Goal: Information Seeking & Learning: Check status

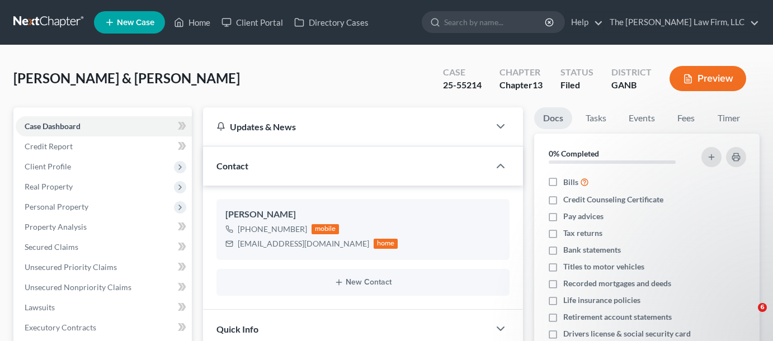
select select "0"
click at [498, 21] on input "search" at bounding box center [495, 22] width 102 height 21
type input "roberts"
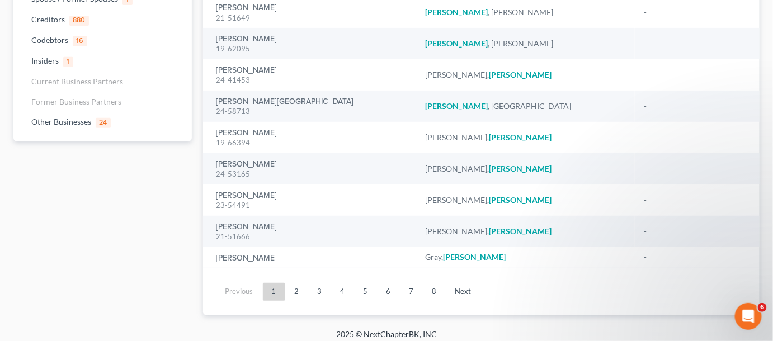
scroll to position [158, 0]
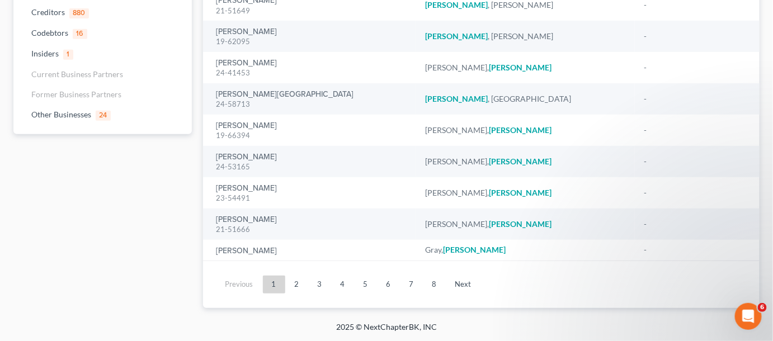
click at [295, 283] on link "2" at bounding box center [297, 285] width 22 height 18
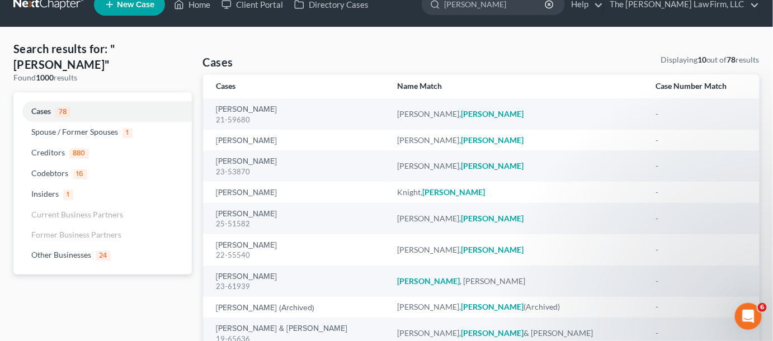
scroll to position [0, 0]
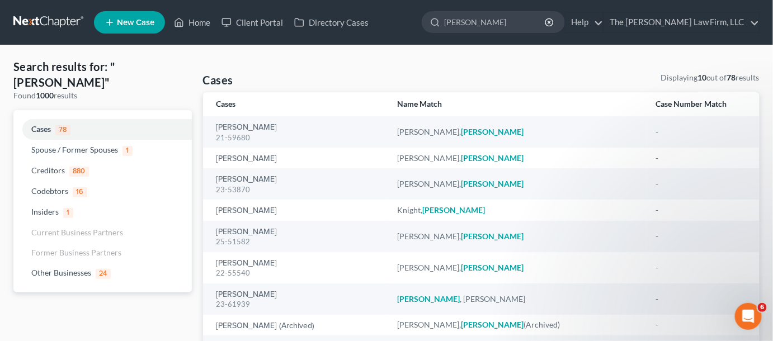
drag, startPoint x: 506, startPoint y: 18, endPoint x: 404, endPoint y: 22, distance: 101.8
click at [404, 22] on ul "New Case Home Client Portal Directory Cases roberts - No Result - Codebtors Car…" at bounding box center [426, 22] width 665 height 29
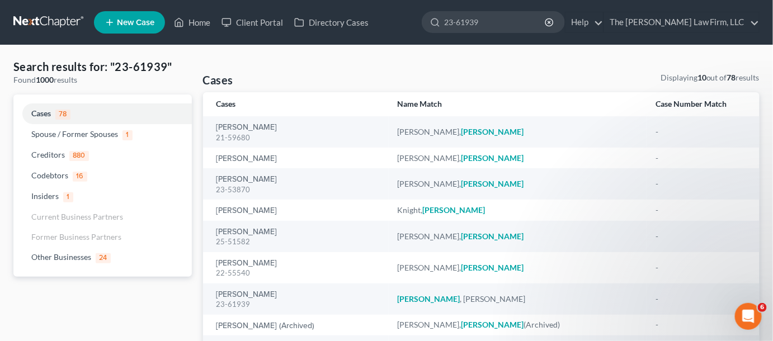
type input "23-61939"
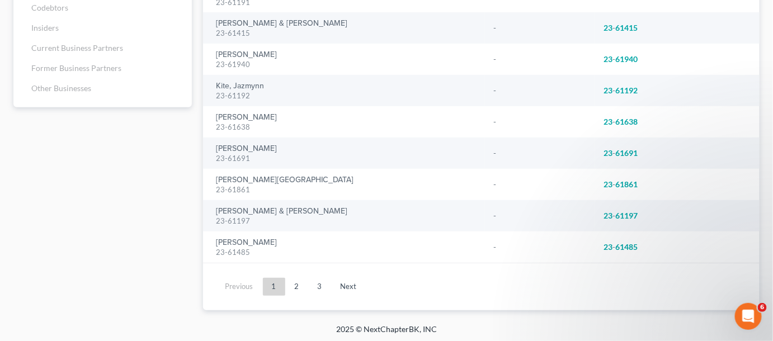
scroll to position [168, 0]
click at [296, 286] on link "2" at bounding box center [297, 285] width 22 height 18
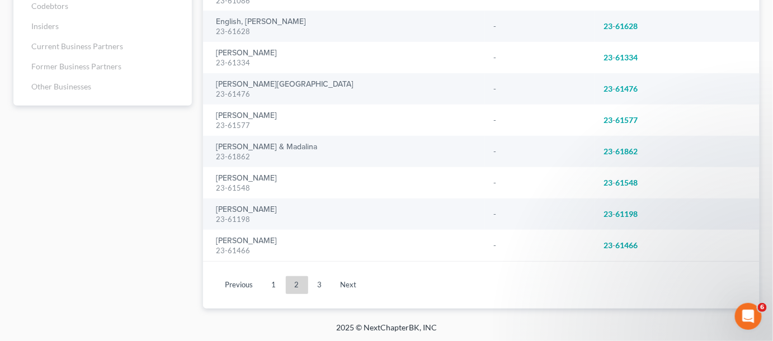
click at [318, 293] on ul "Previous 1 2 3 Next" at bounding box center [481, 285] width 539 height 29
click at [322, 281] on link "3" at bounding box center [320, 285] width 22 height 18
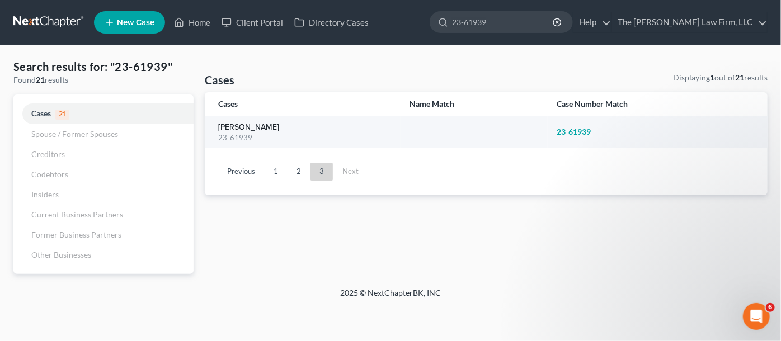
click at [243, 127] on link "[PERSON_NAME]" at bounding box center [248, 128] width 61 height 8
select select "2"
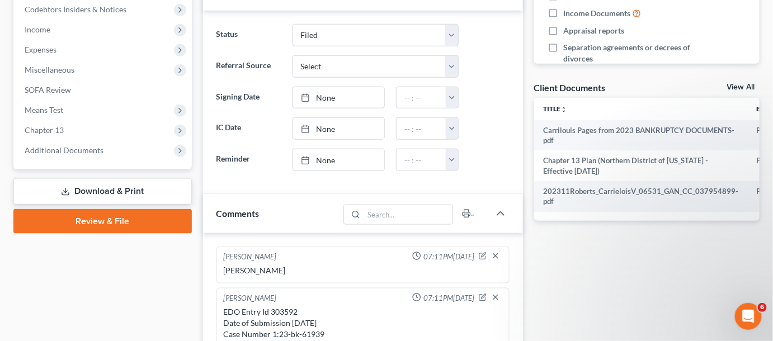
scroll to position [77, 0]
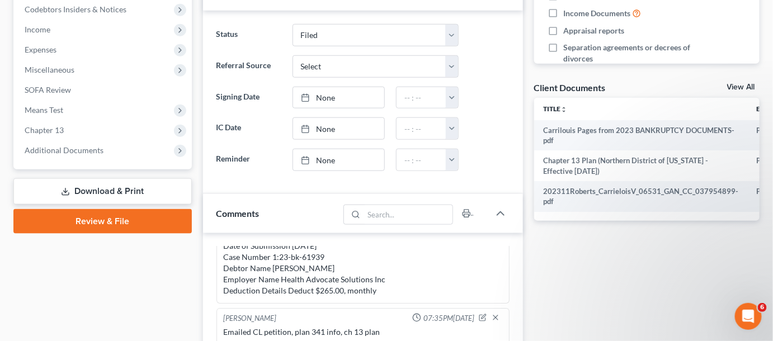
click at [27, 143] on span "Additional Documents" at bounding box center [104, 150] width 176 height 20
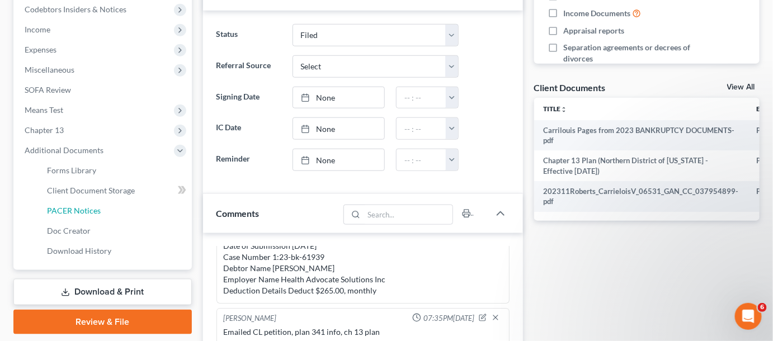
click at [83, 217] on link "PACER Notices" at bounding box center [115, 211] width 154 height 20
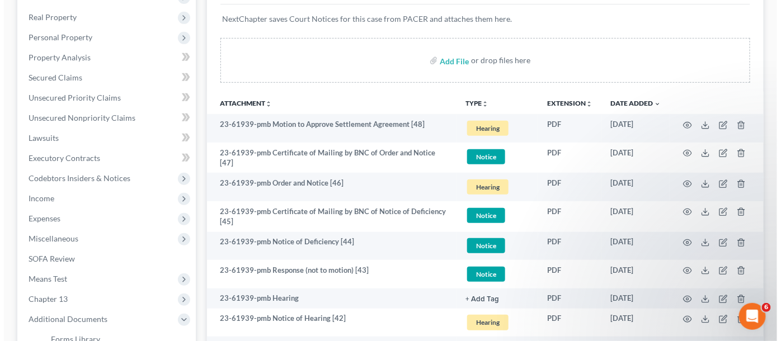
scroll to position [254, 0]
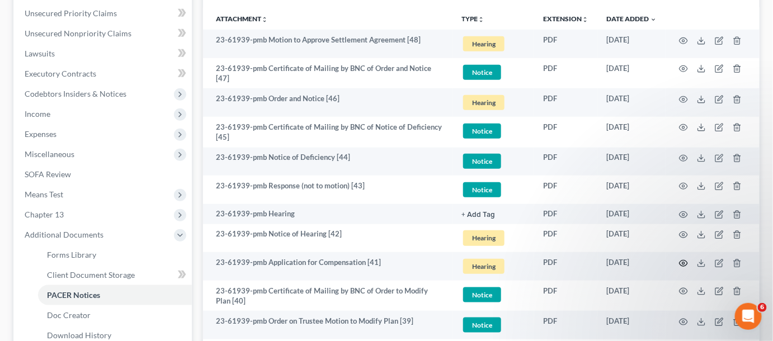
click at [683, 259] on icon "button" at bounding box center [683, 263] width 9 height 9
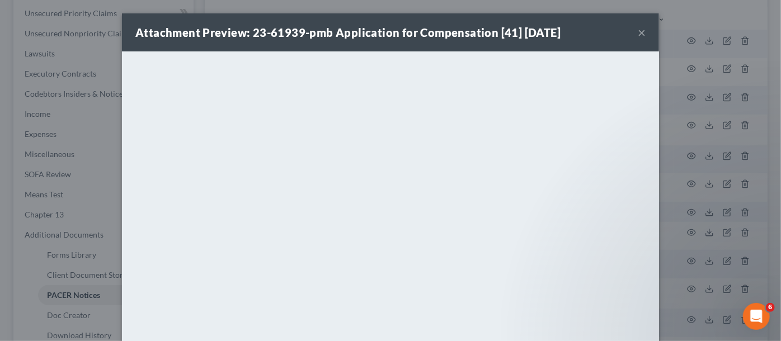
click at [637, 27] on button "×" at bounding box center [641, 32] width 8 height 13
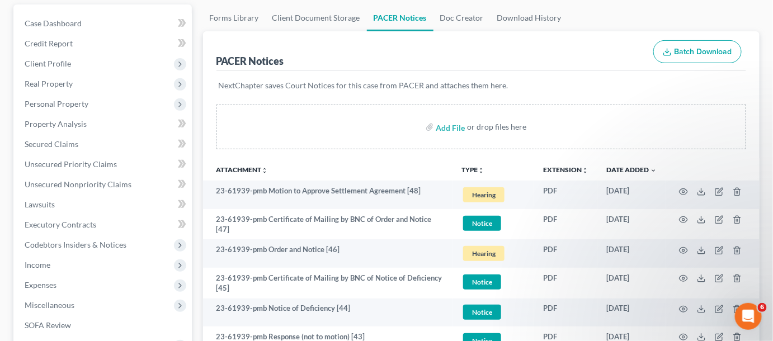
scroll to position [0, 0]
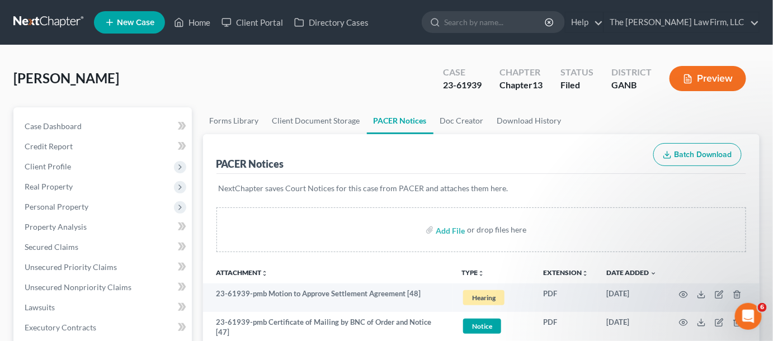
click at [531, 18] on input "search" at bounding box center [495, 22] width 102 height 21
type input "dixon"
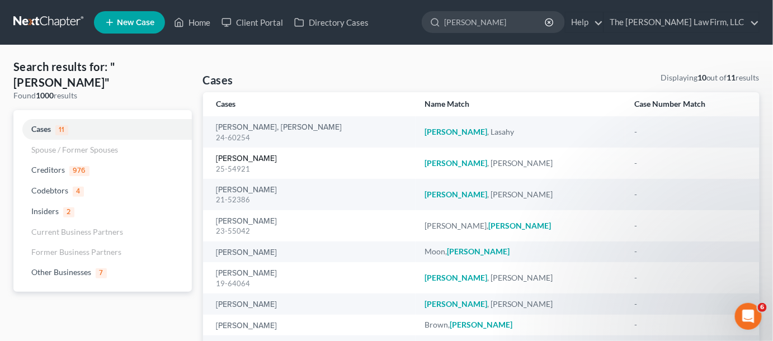
click at [258, 158] on link "[PERSON_NAME]" at bounding box center [246, 159] width 61 height 8
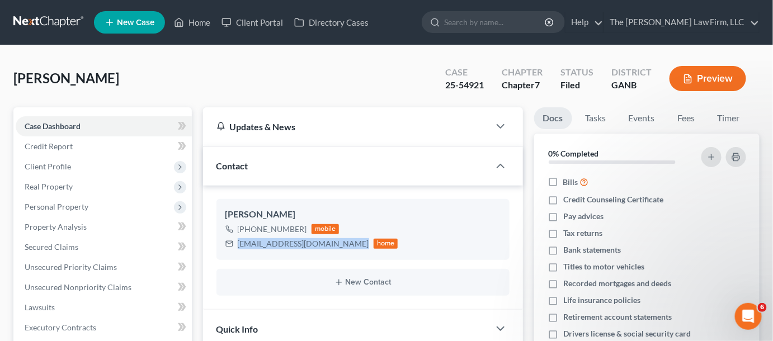
drag, startPoint x: 351, startPoint y: 244, endPoint x: 238, endPoint y: 242, distance: 112.4
click at [238, 242] on div "stephenthomasdixon@gmail.com home" at bounding box center [311, 244] width 173 height 15
copy div "stephenthomasdixon@gmail.com"
click at [544, 19] on input "search" at bounding box center [495, 22] width 102 height 21
type input "24-62888"
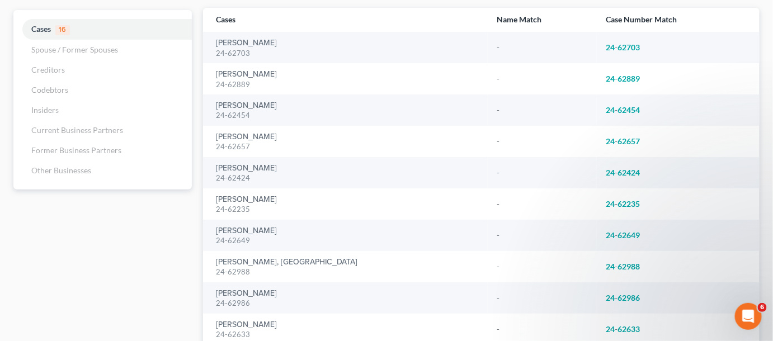
scroll to position [168, 0]
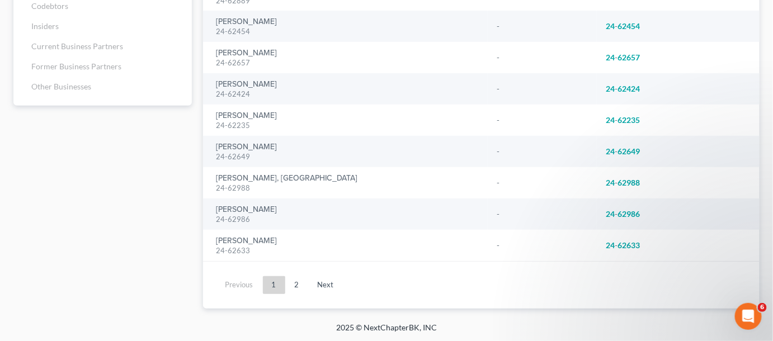
click at [298, 281] on link "2" at bounding box center [297, 285] width 22 height 18
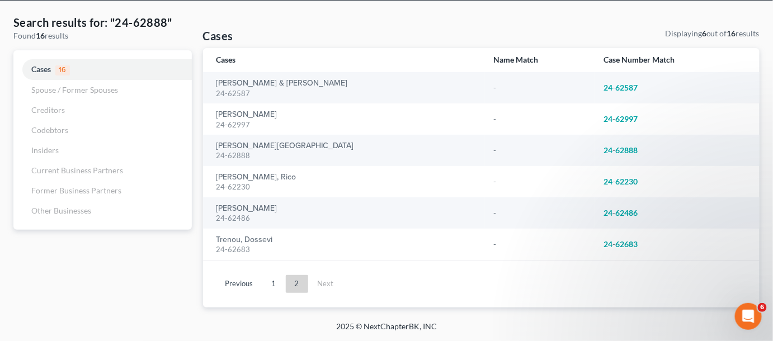
scroll to position [44, 0]
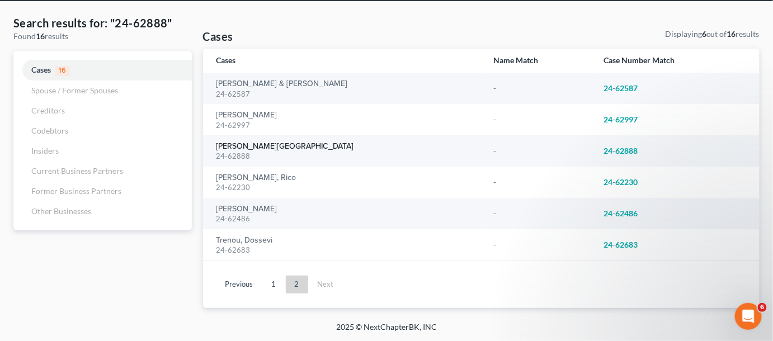
click at [224, 143] on link "[PERSON_NAME][GEOGRAPHIC_DATA]" at bounding box center [285, 147] width 138 height 8
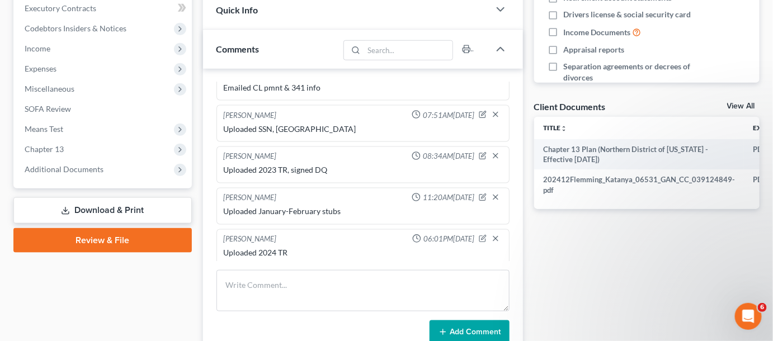
scroll to position [338, 0]
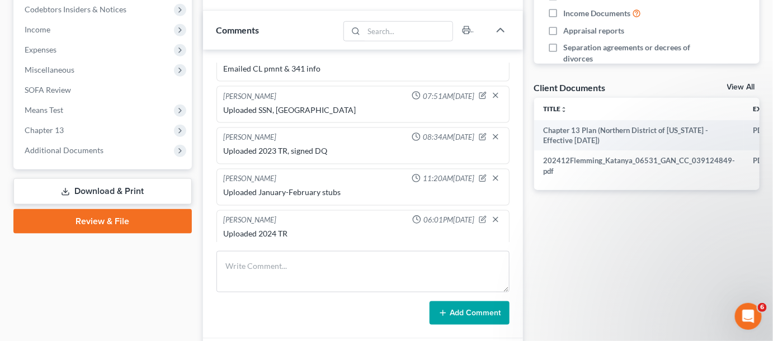
click at [30, 145] on span "Additional Documents" at bounding box center [64, 150] width 79 height 10
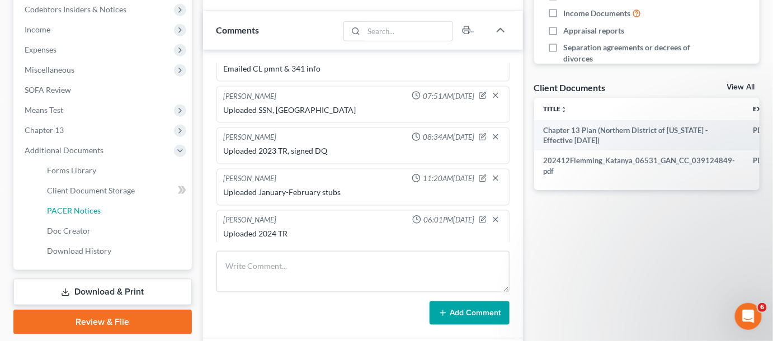
click at [86, 211] on span "PACER Notices" at bounding box center [74, 211] width 54 height 10
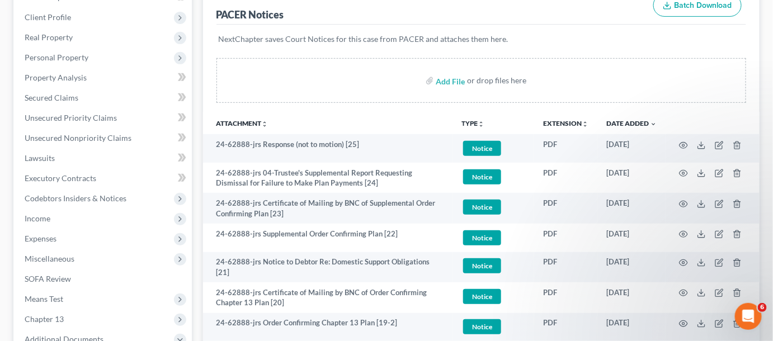
scroll to position [169, 0]
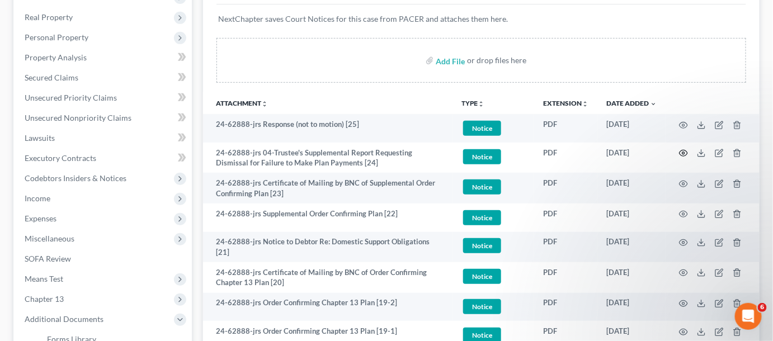
click at [682, 150] on icon "button" at bounding box center [683, 153] width 9 height 9
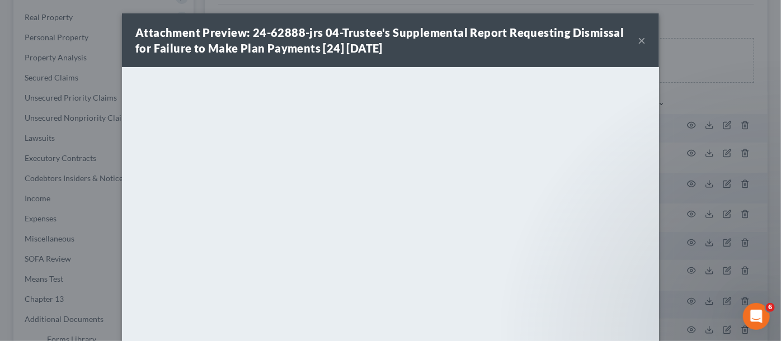
click at [751, 87] on div "Attachment Preview: 24-62888-jrs 04-Trustee's Supplemental Report Requesting Di…" at bounding box center [390, 170] width 781 height 341
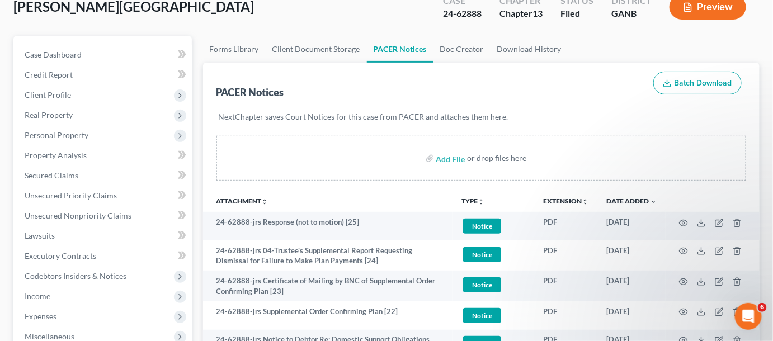
scroll to position [0, 0]
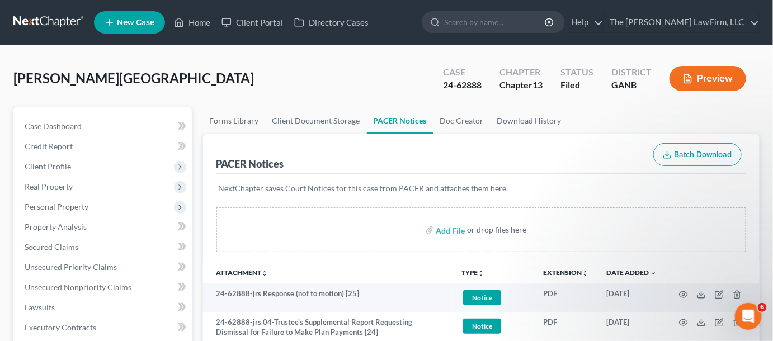
click at [502, 26] on input "search" at bounding box center [495, 22] width 102 height 21
type input "ngandu"
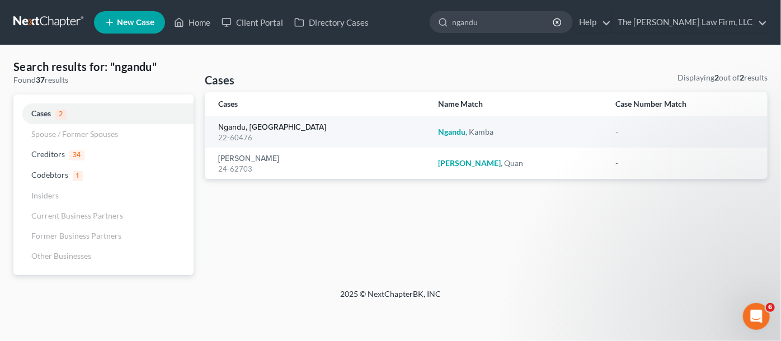
click at [243, 126] on link "Ngandu, [GEOGRAPHIC_DATA]" at bounding box center [272, 128] width 108 height 8
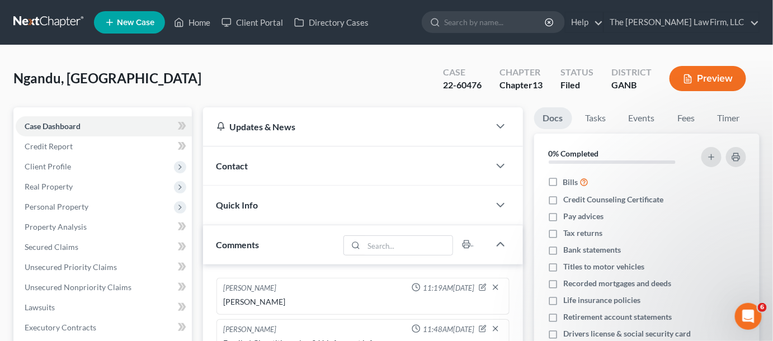
scroll to position [22, 0]
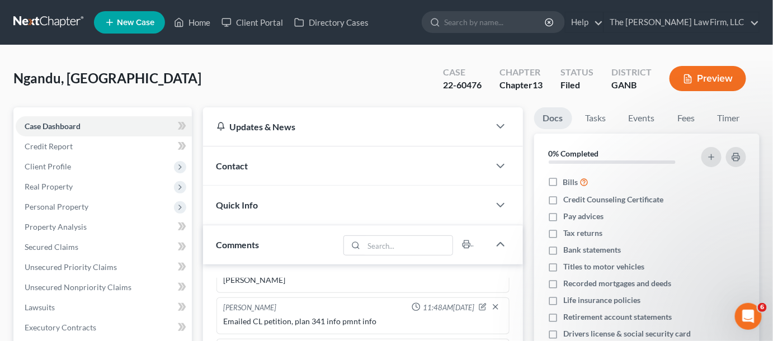
click at [546, 26] on input "search" at bounding box center [495, 22] width 102 height 21
type input "lovingood"
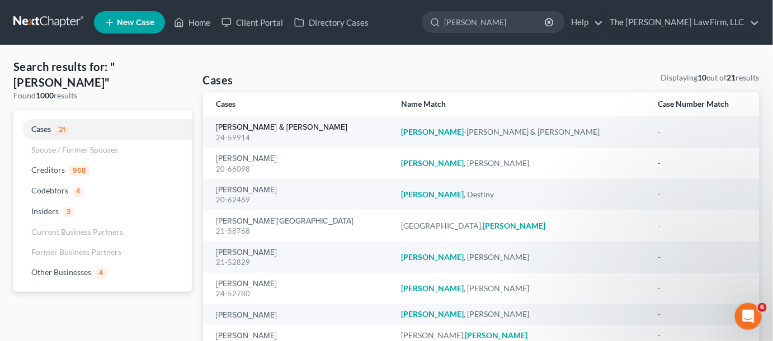
click at [261, 131] on link "[PERSON_NAME] & [PERSON_NAME]" at bounding box center [281, 128] width 131 height 8
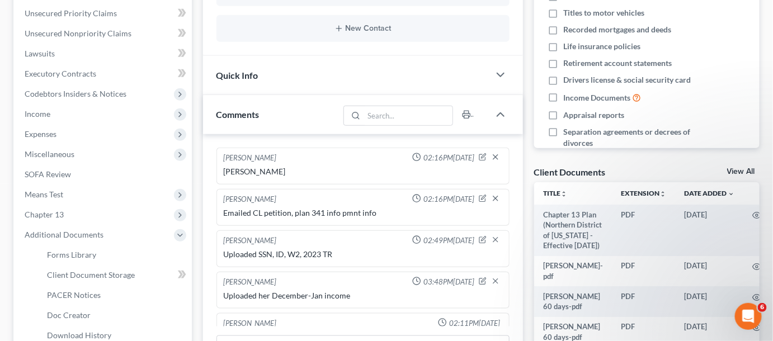
scroll to position [61, 0]
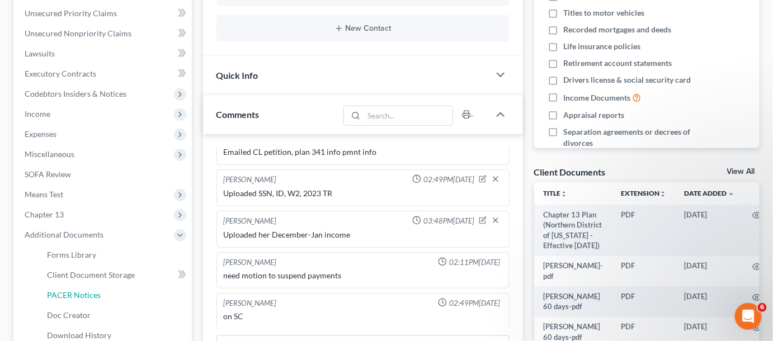
click at [104, 290] on link "PACER Notices" at bounding box center [115, 295] width 154 height 20
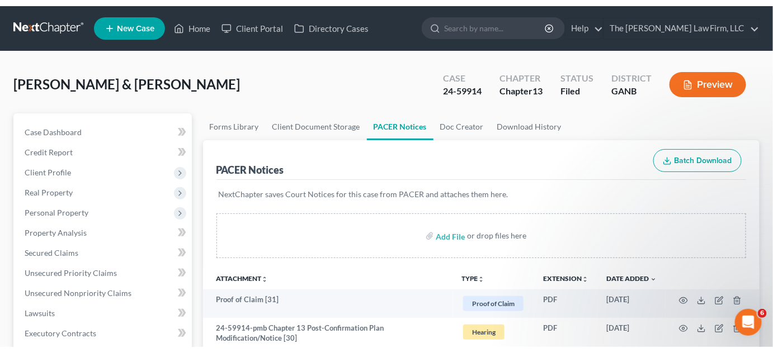
scroll to position [84, 0]
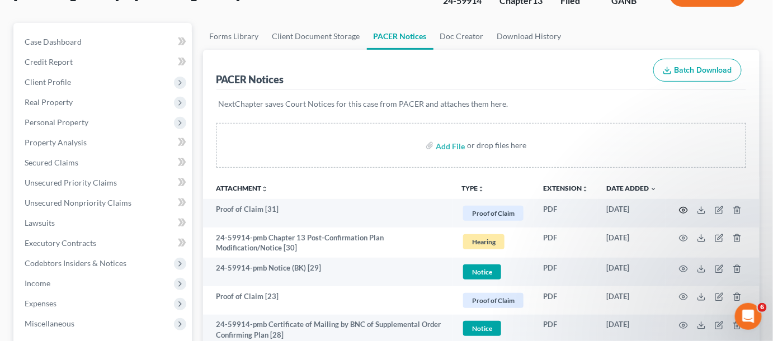
click at [684, 209] on circle "button" at bounding box center [683, 210] width 2 height 2
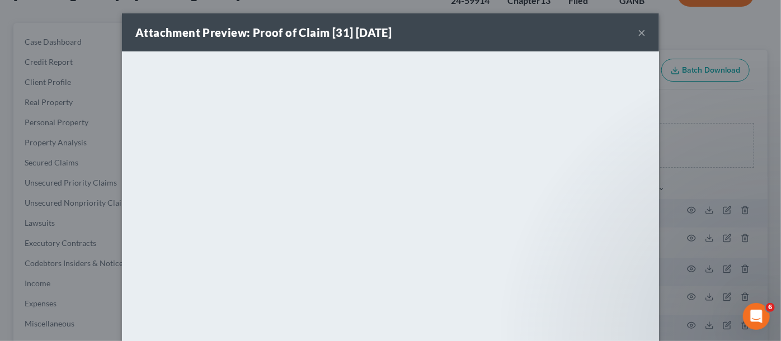
click at [705, 181] on div "Attachment Preview: Proof of Claim [31] 08/15/2025 × <object ng-attr-data='http…" at bounding box center [390, 170] width 781 height 341
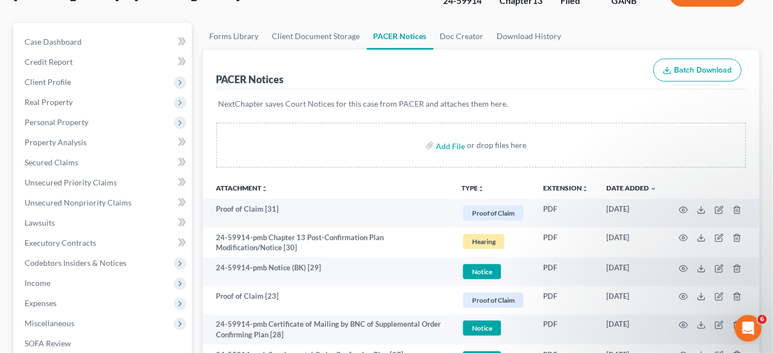
scroll to position [0, 0]
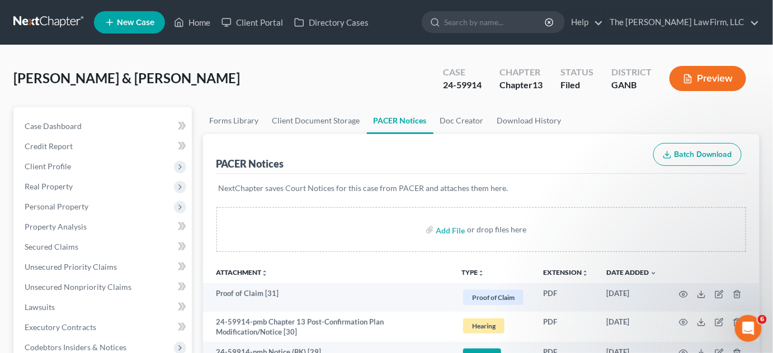
click at [511, 27] on input "search" at bounding box center [495, 22] width 102 height 21
type input "duvall"
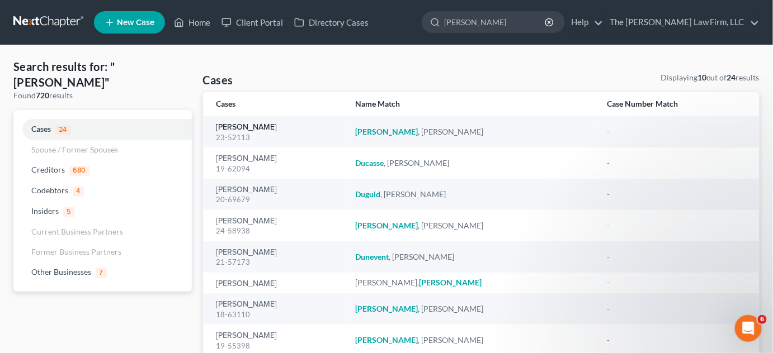
click at [231, 124] on link "[PERSON_NAME]" at bounding box center [246, 128] width 61 height 8
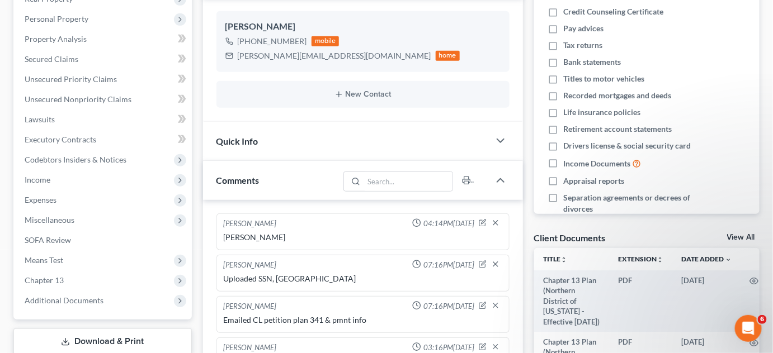
scroll to position [254, 0]
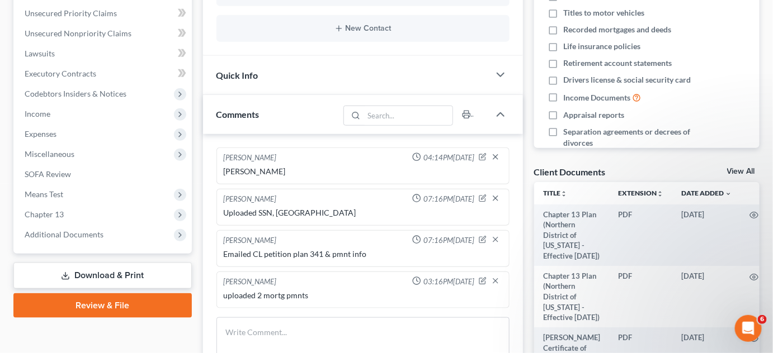
click at [83, 238] on span "Additional Documents" at bounding box center [64, 235] width 79 height 10
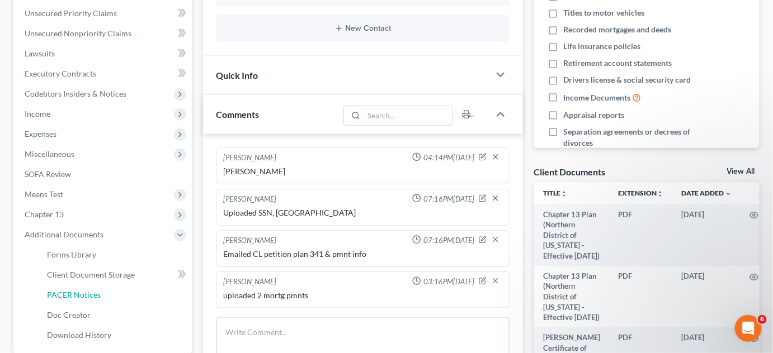
click at [88, 291] on span "PACER Notices" at bounding box center [74, 295] width 54 height 10
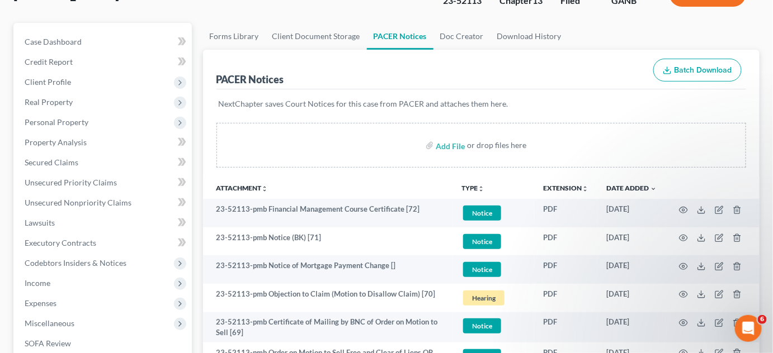
scroll to position [169, 0]
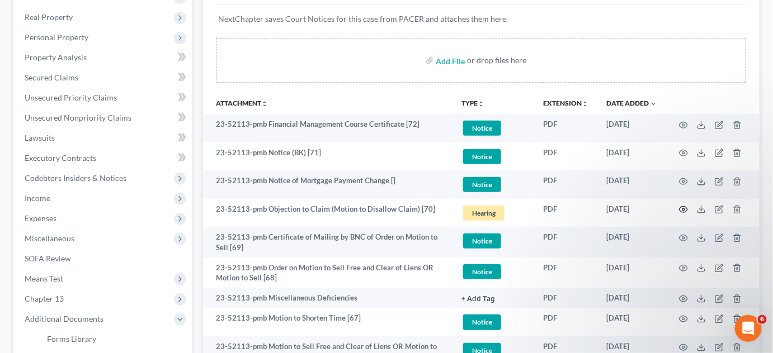
click at [684, 208] on icon "button" at bounding box center [683, 209] width 9 height 9
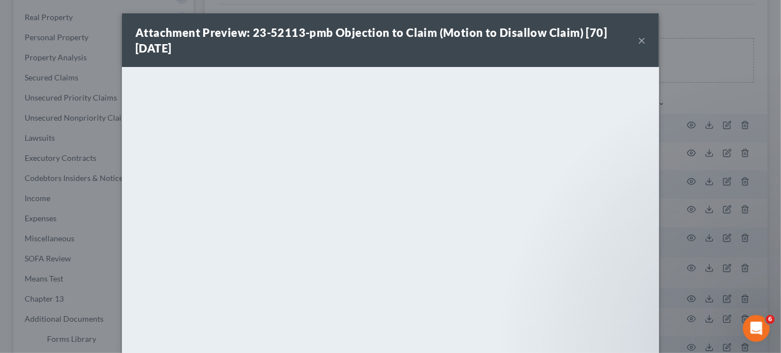
click at [720, 97] on div "Attachment Preview: 23-52113-pmb Objection to Claim (Motion to Disallow Claim) …" at bounding box center [390, 176] width 781 height 353
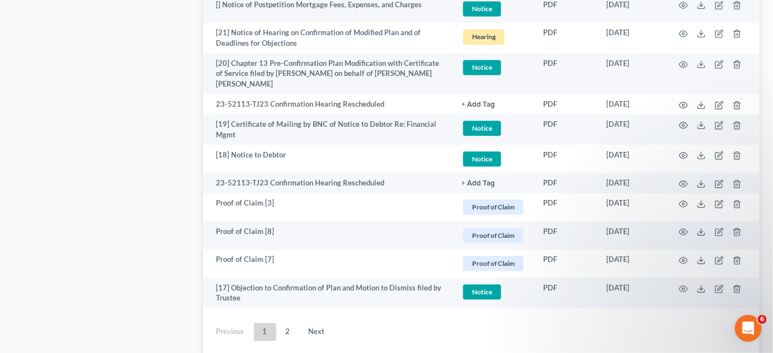
scroll to position [2203, 0]
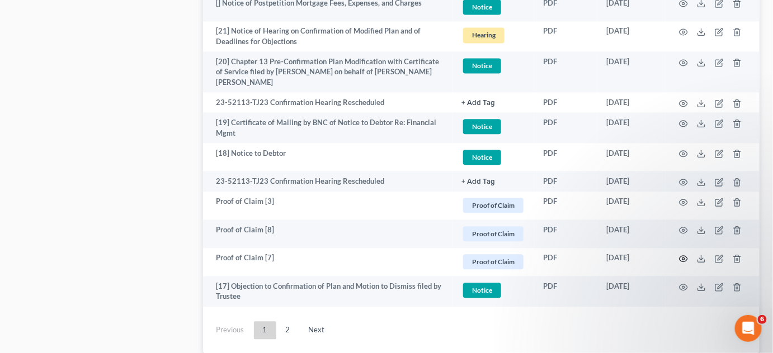
click at [683, 254] on icon "button" at bounding box center [683, 258] width 9 height 9
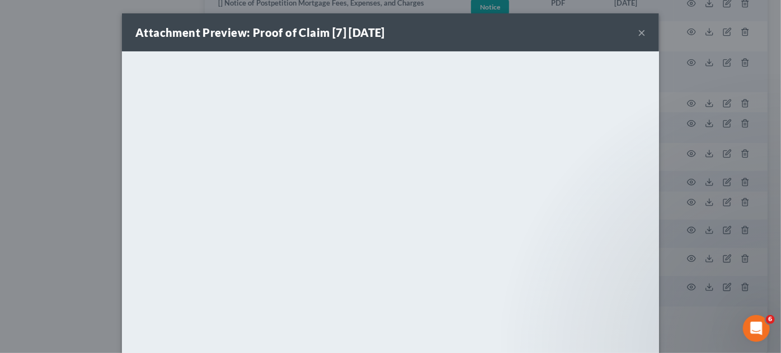
click at [19, 221] on div "Attachment Preview: Proof of Claim [7] 04/30/2023 × <object ng-attr-data='https…" at bounding box center [390, 176] width 781 height 353
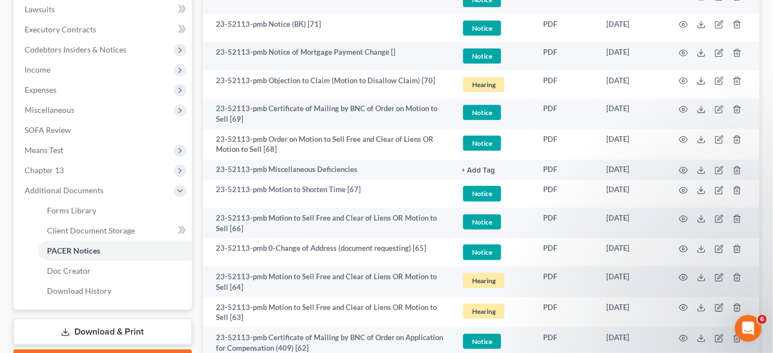
scroll to position [254, 0]
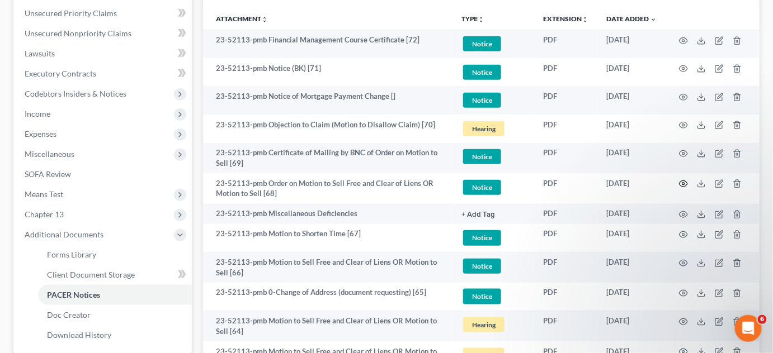
click at [687, 181] on icon "button" at bounding box center [683, 184] width 8 height 6
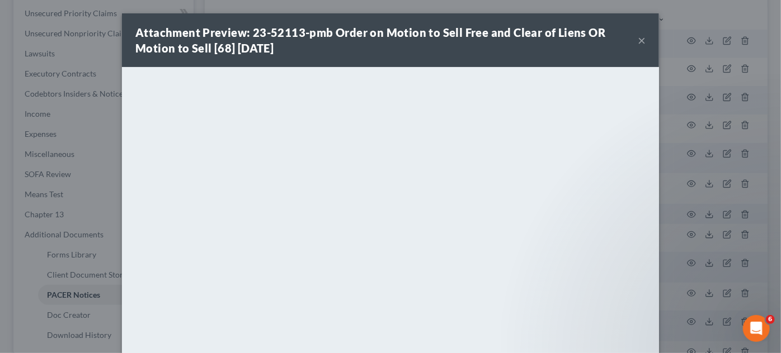
click at [639, 40] on button "×" at bounding box center [641, 40] width 8 height 13
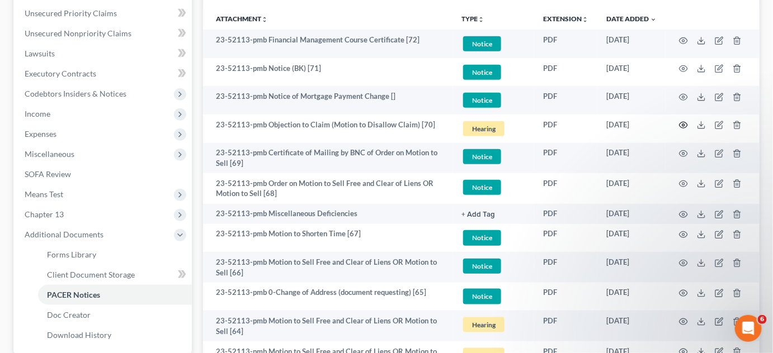
click at [684, 121] on icon "button" at bounding box center [683, 125] width 9 height 9
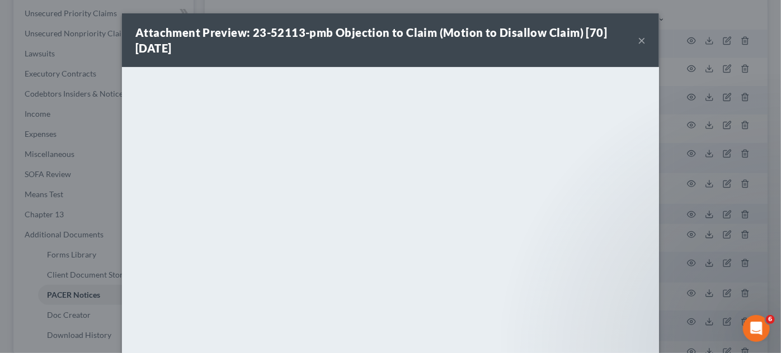
click at [639, 42] on button "×" at bounding box center [641, 40] width 8 height 13
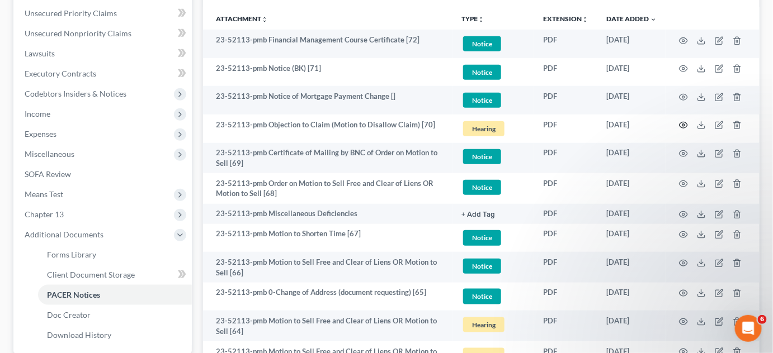
click at [684, 122] on icon "button" at bounding box center [683, 125] width 9 height 9
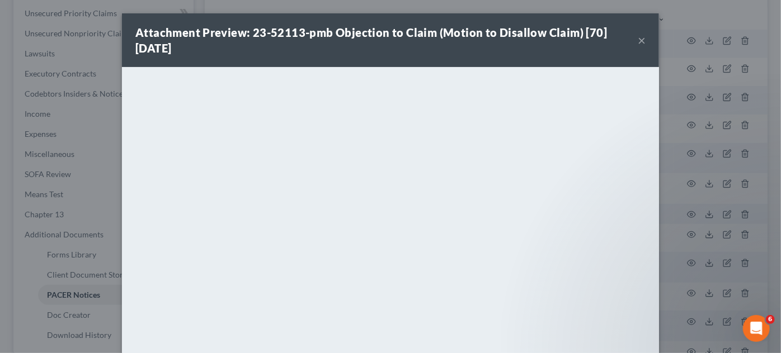
click at [638, 44] on button "×" at bounding box center [641, 40] width 8 height 13
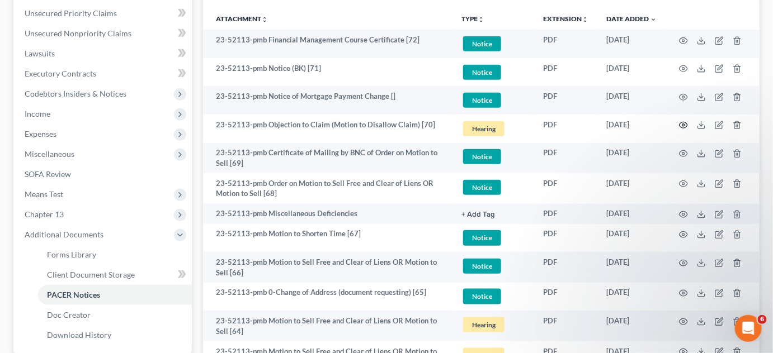
click at [682, 122] on icon "button" at bounding box center [683, 125] width 9 height 9
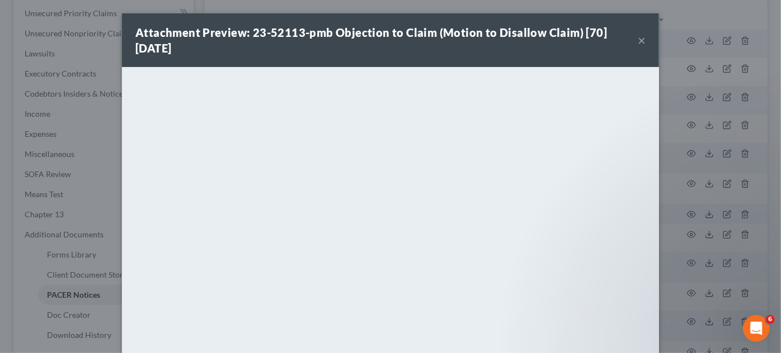
click at [688, 140] on div "Attachment Preview: 23-52113-pmb Objection to Claim (Motion to Disallow Claim) …" at bounding box center [390, 176] width 781 height 353
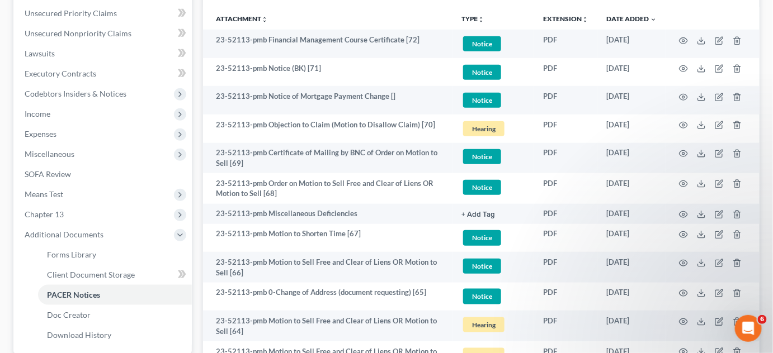
scroll to position [169, 0]
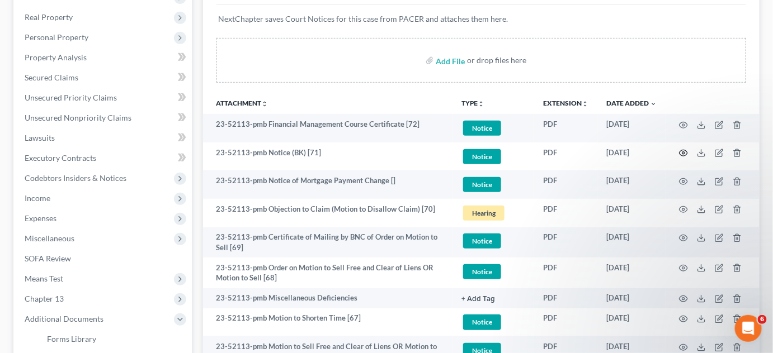
click at [683, 150] on icon "button" at bounding box center [683, 153] width 9 height 9
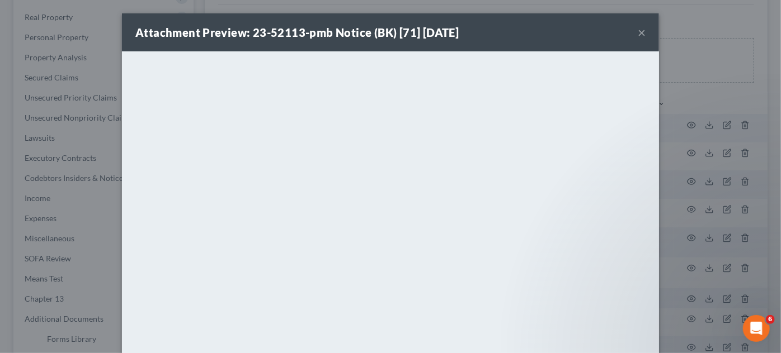
click at [640, 34] on button "×" at bounding box center [641, 32] width 8 height 13
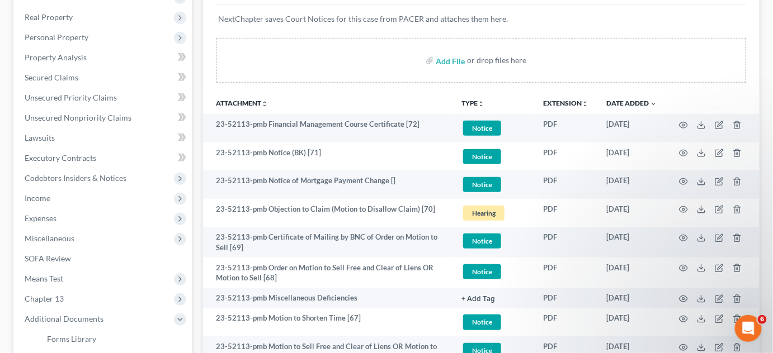
click at [717, 97] on th at bounding box center [712, 103] width 94 height 22
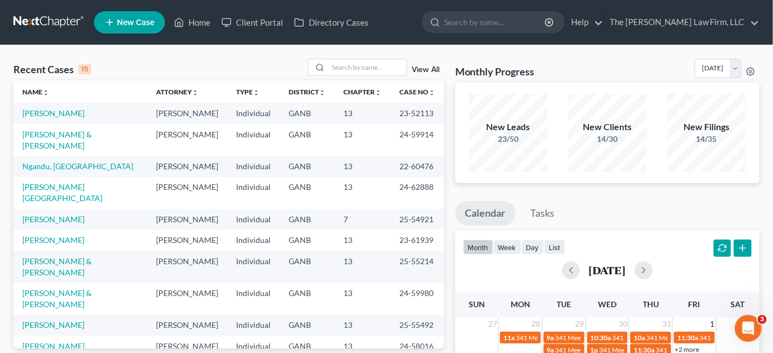
click at [438, 73] on link "View All" at bounding box center [426, 70] width 28 height 8
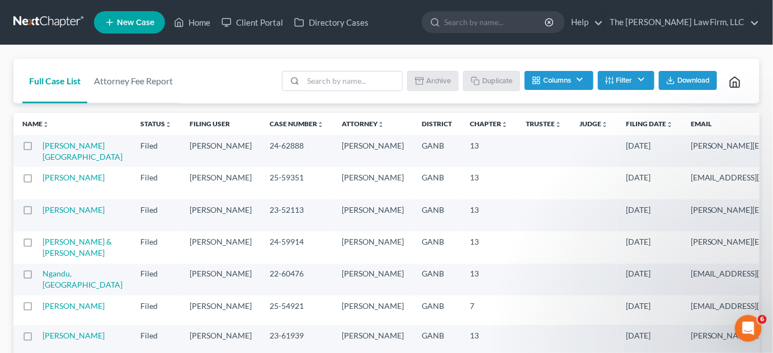
click at [666, 123] on icon "unfold_more" at bounding box center [669, 124] width 7 height 7
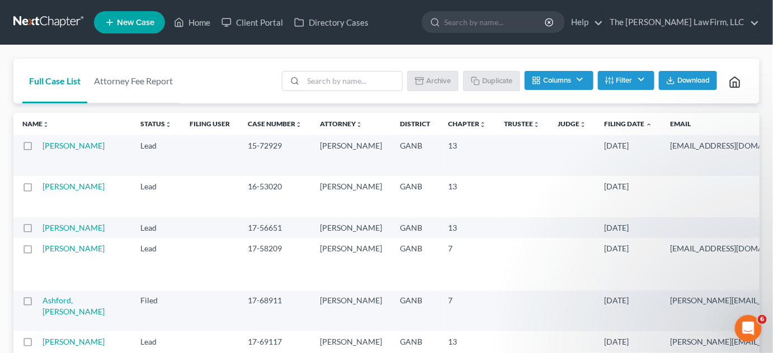
click at [645, 123] on icon "expand_less" at bounding box center [648, 124] width 7 height 7
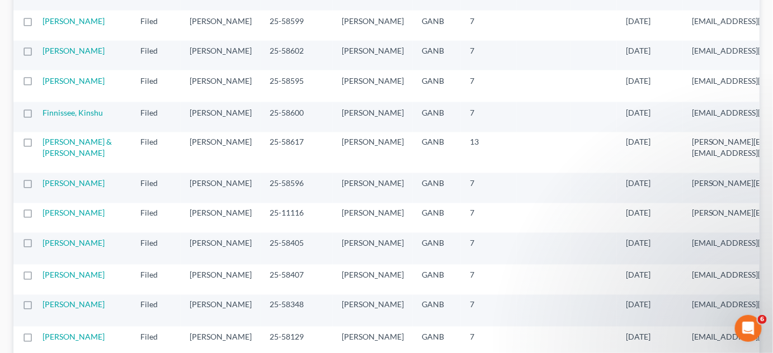
scroll to position [508, 0]
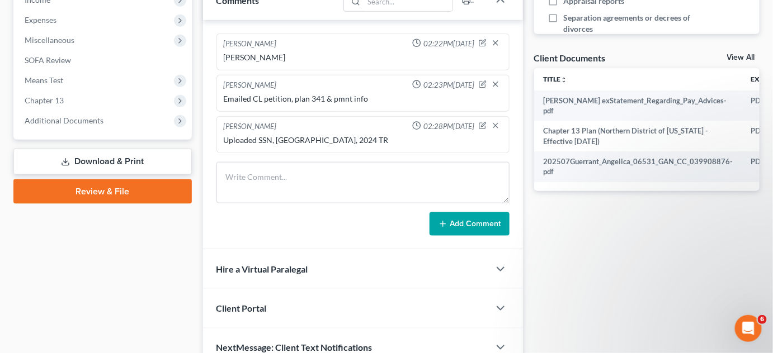
scroll to position [337, 0]
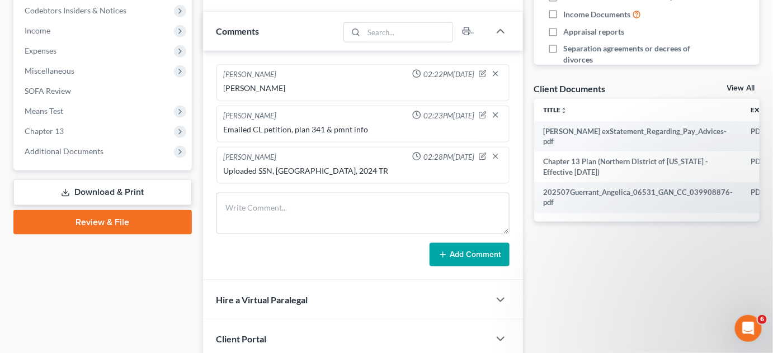
drag, startPoint x: 135, startPoint y: 286, endPoint x: 158, endPoint y: 275, distance: 26.0
click at [135, 286] on div "Case Dashboard Payments Invoices Payments Payments Credit Report Client Profile" at bounding box center [103, 84] width 190 height 629
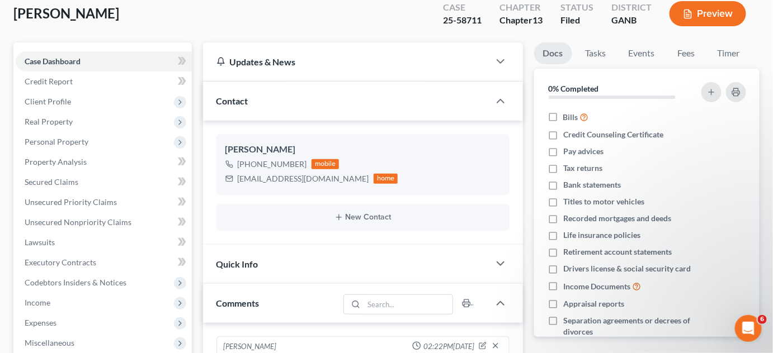
scroll to position [0, 0]
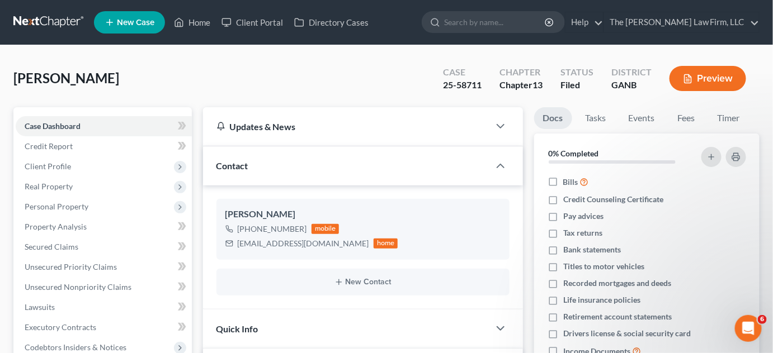
click at [504, 28] on input "search" at bounding box center [495, 22] width 102 height 21
type input "todd"
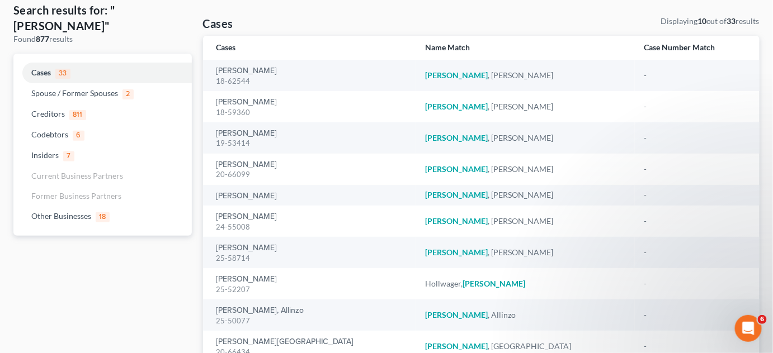
scroll to position [84, 0]
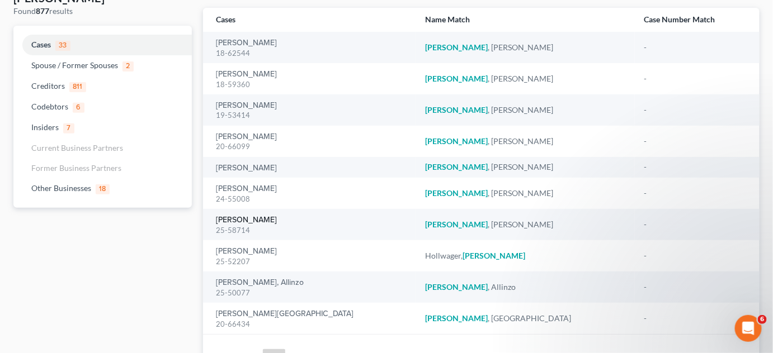
click at [237, 223] on link "Todd, Jerrold" at bounding box center [246, 220] width 61 height 8
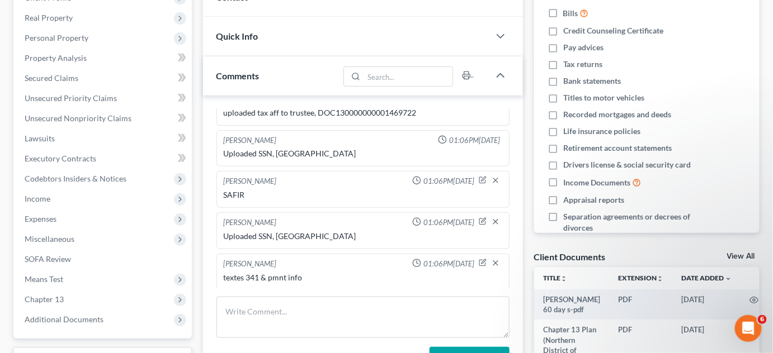
scroll to position [169, 0]
click at [87, 320] on span "Additional Documents" at bounding box center [64, 319] width 79 height 10
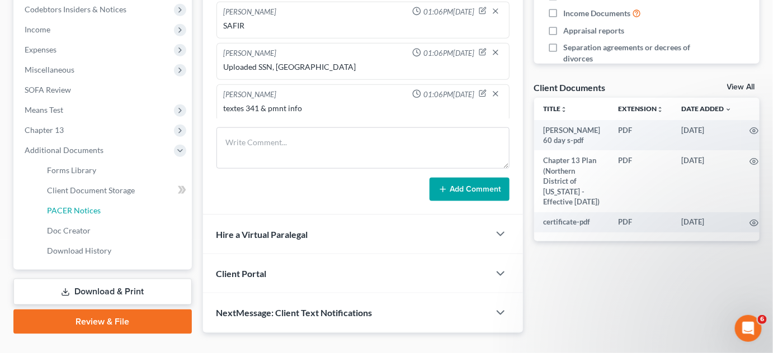
click at [89, 211] on span "PACER Notices" at bounding box center [74, 211] width 54 height 10
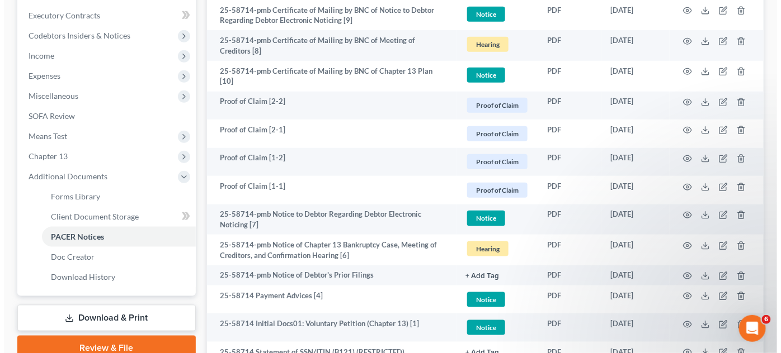
scroll to position [338, 0]
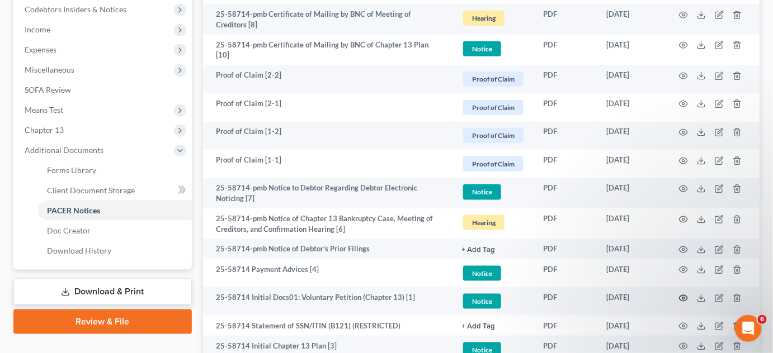
click at [683, 297] on circle "button" at bounding box center [683, 298] width 2 height 2
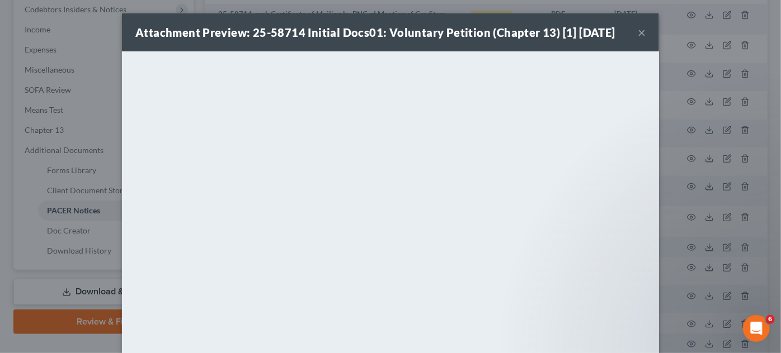
click at [674, 162] on div "Attachment Preview: 25-58714 Initial Docs01: Voluntary Petition (Chapter 13) [1…" at bounding box center [390, 176] width 781 height 353
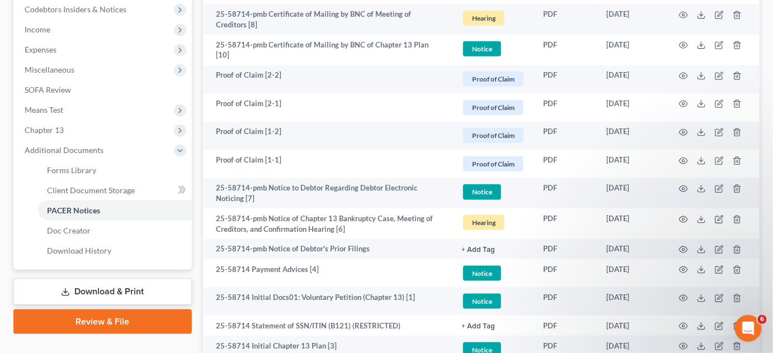
click at [764, 345] on div at bounding box center [764, 345] width 0 height 0
click at [686, 216] on icon "button" at bounding box center [683, 219] width 9 height 9
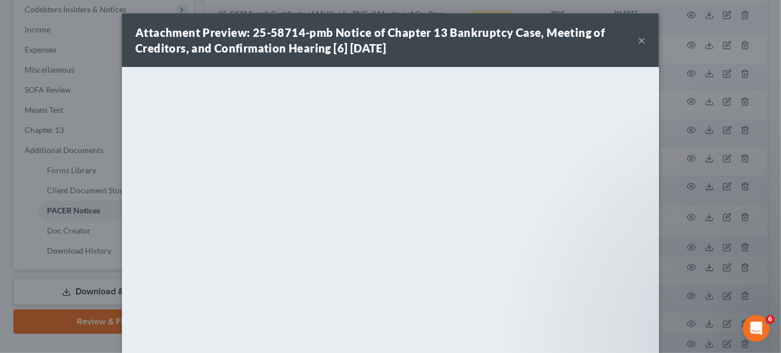
click at [708, 263] on div "Attachment Preview: 25-58714-pmb Notice of Chapter 13 Bankruptcy Case, Meeting …" at bounding box center [390, 176] width 781 height 353
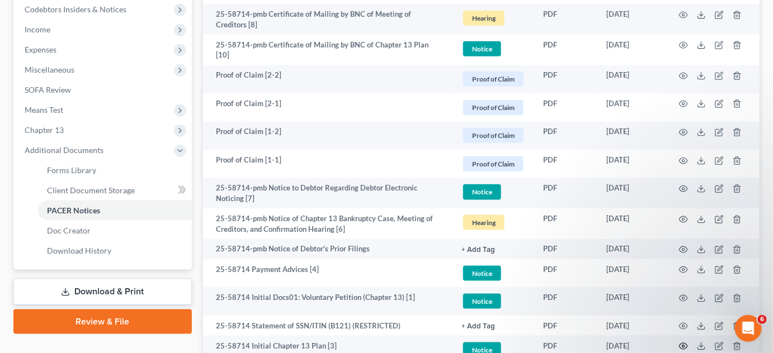
click at [683, 344] on icon "button" at bounding box center [683, 346] width 9 height 9
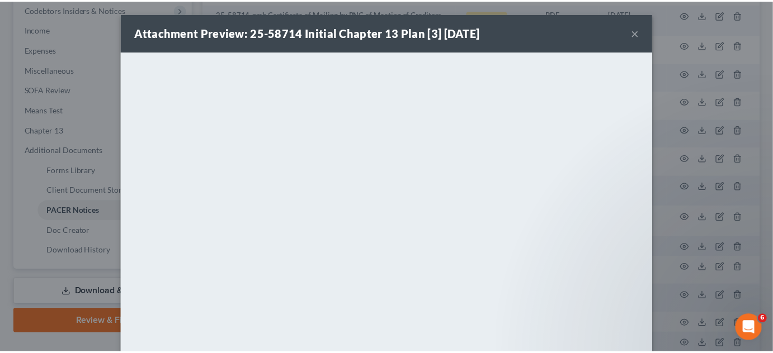
scroll to position [114, 0]
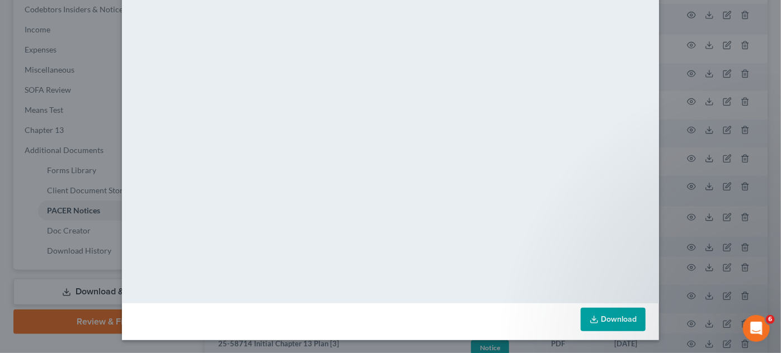
click at [672, 206] on div "Attachment Preview: 25-58714 Initial Chapter 13 Plan [3] 08/03/2025 × <object n…" at bounding box center [390, 176] width 781 height 353
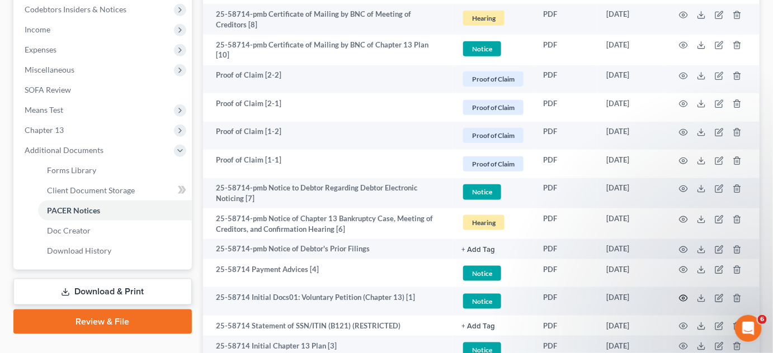
click at [683, 297] on circle "button" at bounding box center [683, 298] width 2 height 2
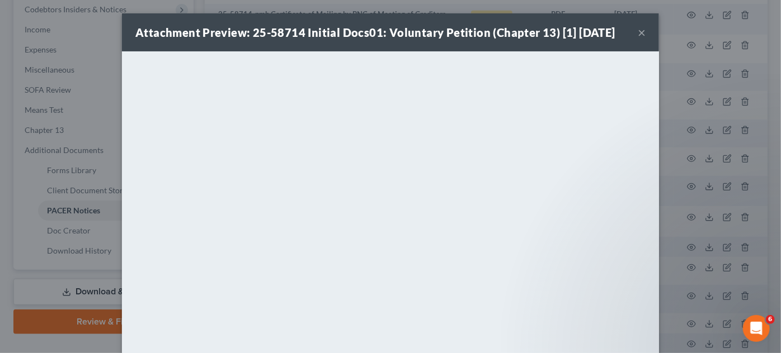
click at [637, 31] on button "×" at bounding box center [641, 32] width 8 height 13
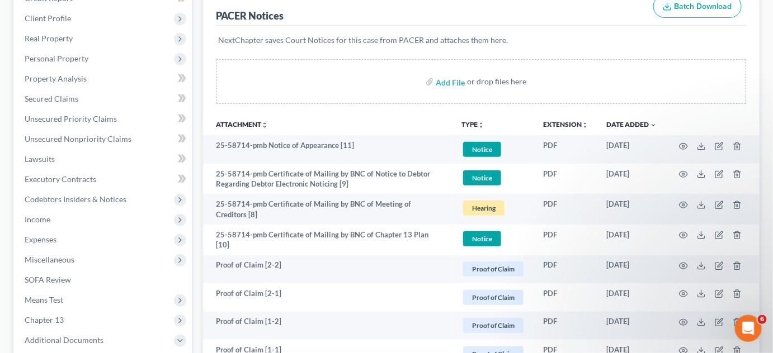
scroll to position [0, 0]
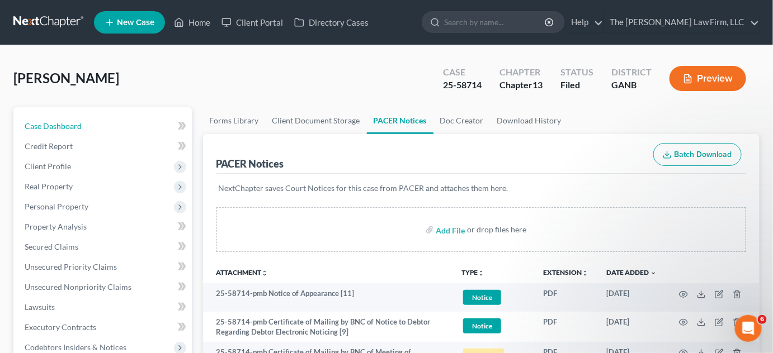
click at [72, 124] on span "Case Dashboard" at bounding box center [53, 126] width 57 height 10
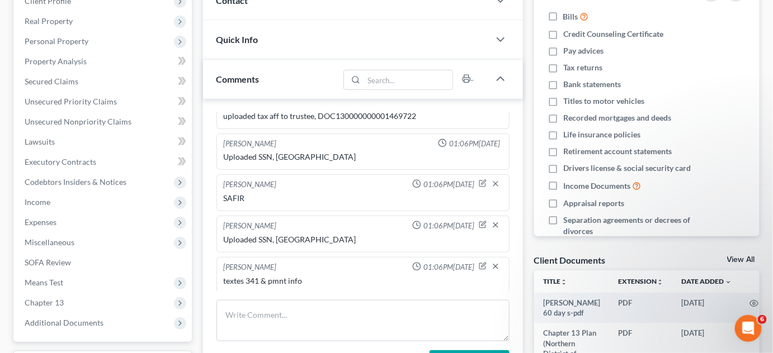
scroll to position [169, 0]
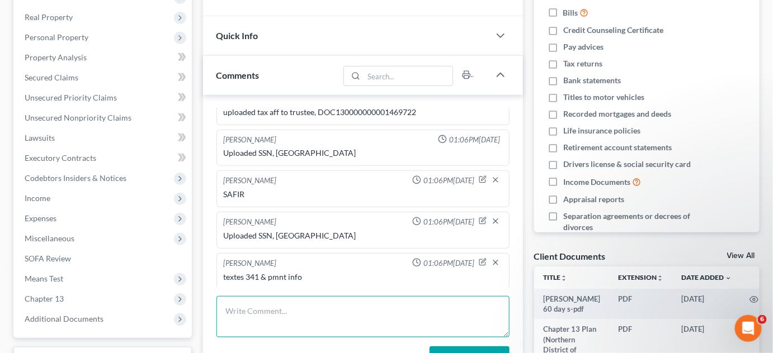
click at [264, 307] on textarea at bounding box center [362, 316] width 293 height 41
type textarea "DAVEY"
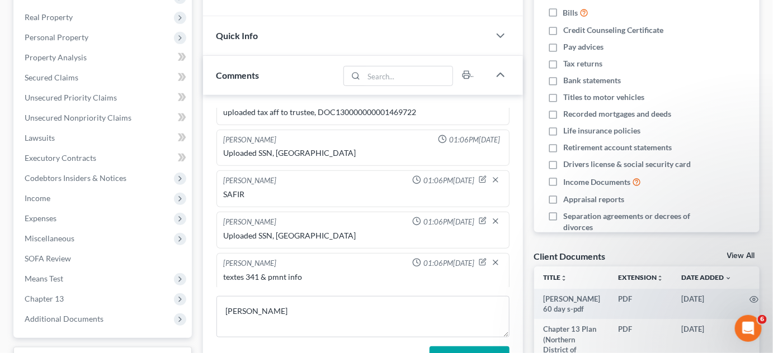
click at [495, 352] on button "Add Comment" at bounding box center [469, 358] width 80 height 23
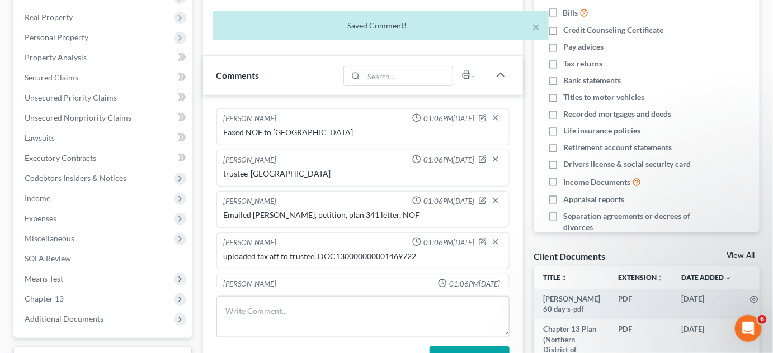
scroll to position [0, 0]
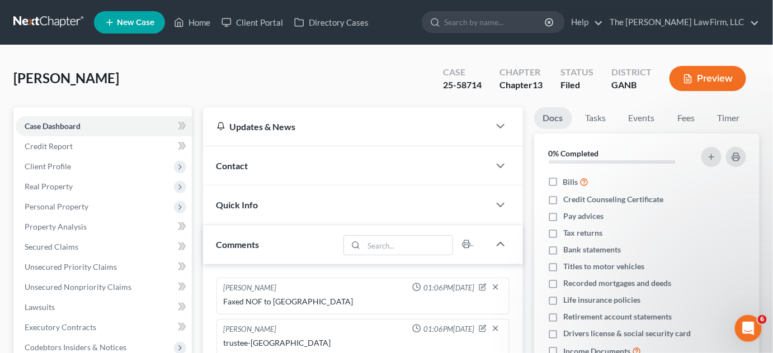
click at [231, 170] on span "Contact" at bounding box center [232, 165] width 32 height 11
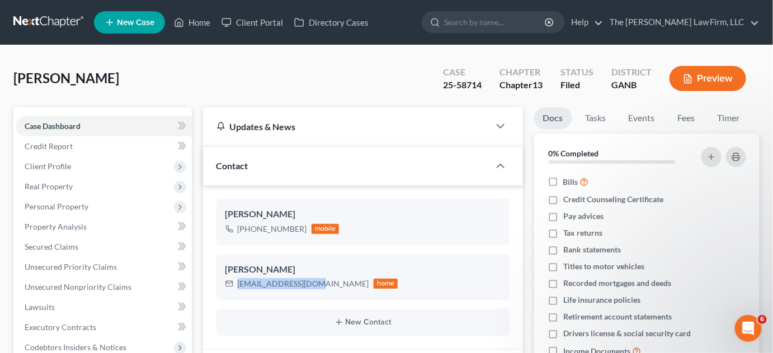
drag, startPoint x: 322, startPoint y: 284, endPoint x: 239, endPoint y: 281, distance: 82.8
click at [239, 281] on div "mtodd3511@yahoo.com home" at bounding box center [311, 284] width 173 height 15
copy div "mtodd3511@yahoo.com"
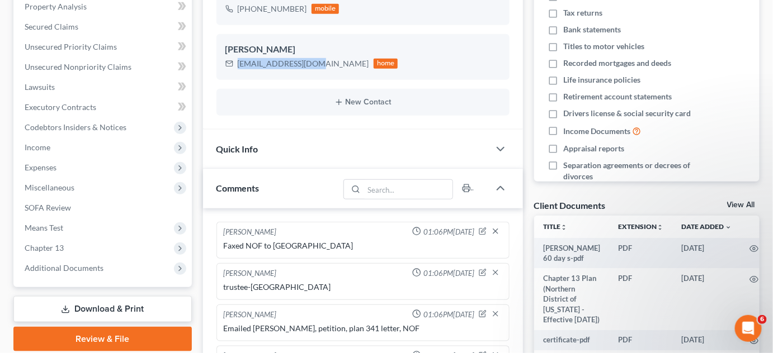
scroll to position [338, 0]
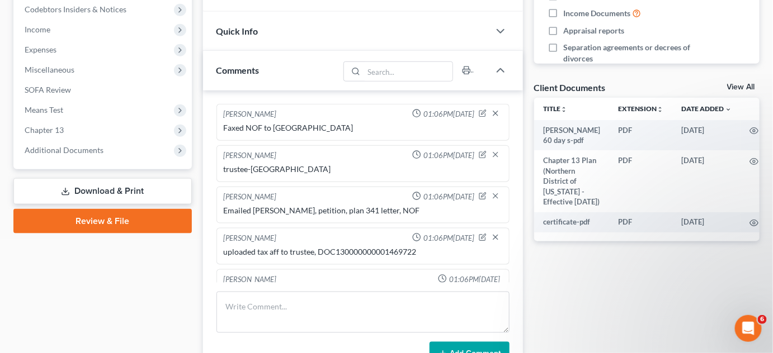
drag, startPoint x: 64, startPoint y: 146, endPoint x: 86, endPoint y: 202, distance: 59.8
click at [64, 146] on span "Additional Documents" at bounding box center [64, 150] width 79 height 10
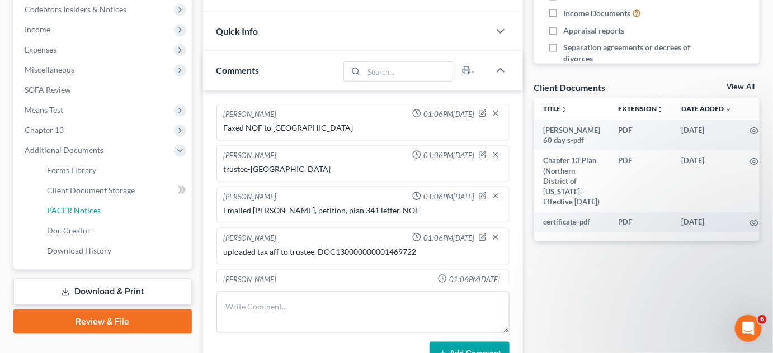
click at [84, 214] on span "PACER Notices" at bounding box center [74, 211] width 54 height 10
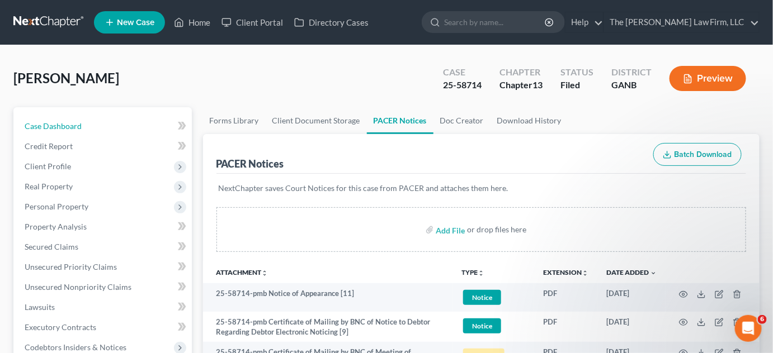
click at [80, 130] on span "Case Dashboard" at bounding box center [53, 126] width 57 height 10
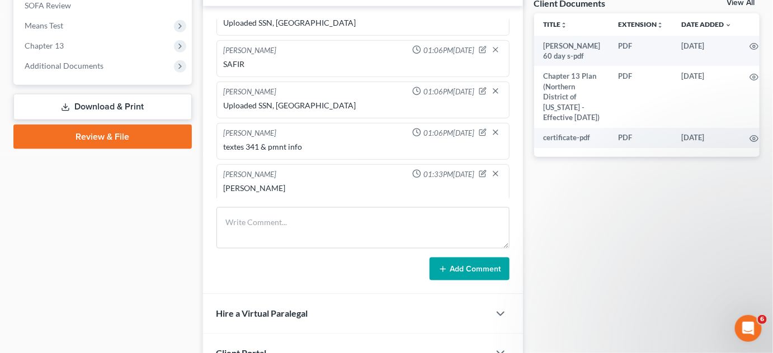
scroll to position [423, 0]
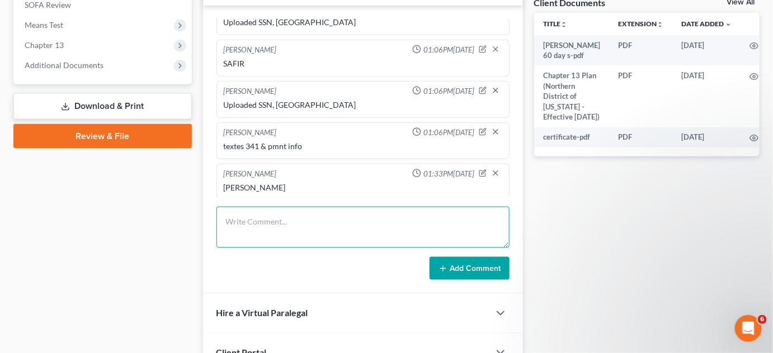
click at [275, 223] on textarea at bounding box center [362, 227] width 293 height 41
click at [252, 223] on textarea "EmailedCL petition, plan 341 & pmnt info" at bounding box center [362, 227] width 293 height 41
type textarea "Emailed CL petition, plan 341 & pmnt info"
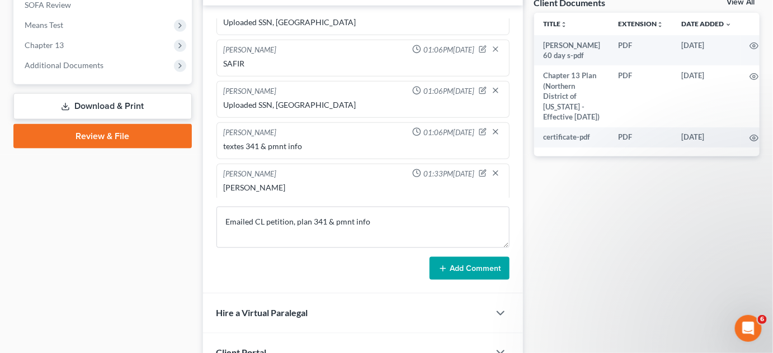
click at [455, 270] on button "Add Comment" at bounding box center [469, 268] width 80 height 23
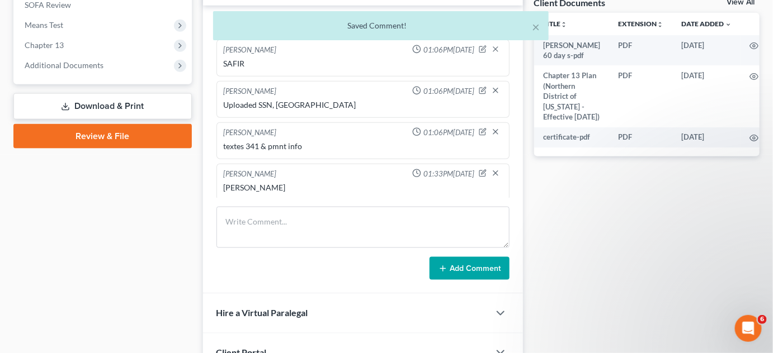
scroll to position [226, 0]
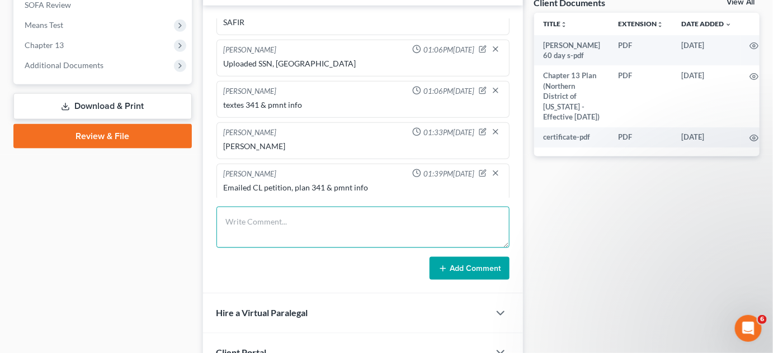
drag, startPoint x: 335, startPoint y: 225, endPoint x: 351, endPoint y: 175, distance: 52.3
click at [334, 217] on textarea at bounding box center [362, 227] width 293 height 41
type textarea "Uploaded SSN, ID"
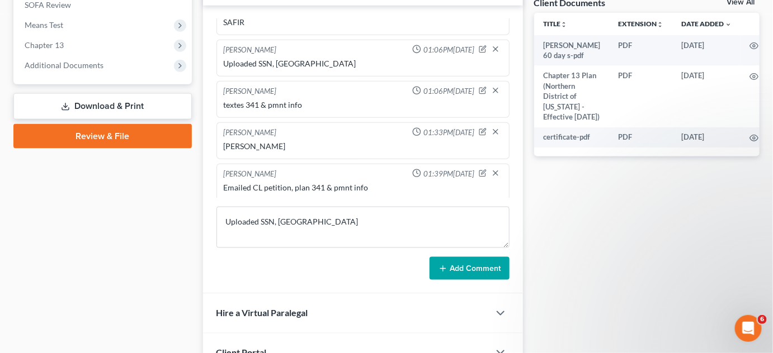
click at [469, 274] on button "Add Comment" at bounding box center [469, 268] width 80 height 23
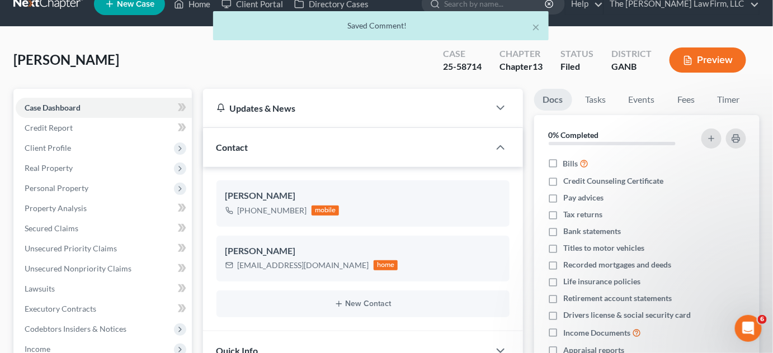
scroll to position [0, 0]
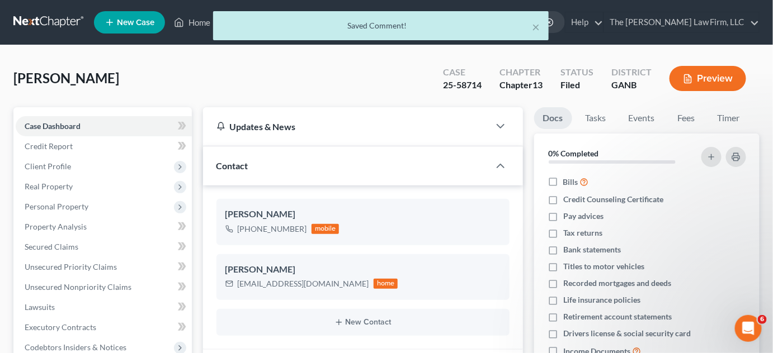
click at [559, 21] on div "× Saved Comment!" at bounding box center [380, 28] width 773 height 35
click at [534, 28] on button "×" at bounding box center [536, 26] width 8 height 13
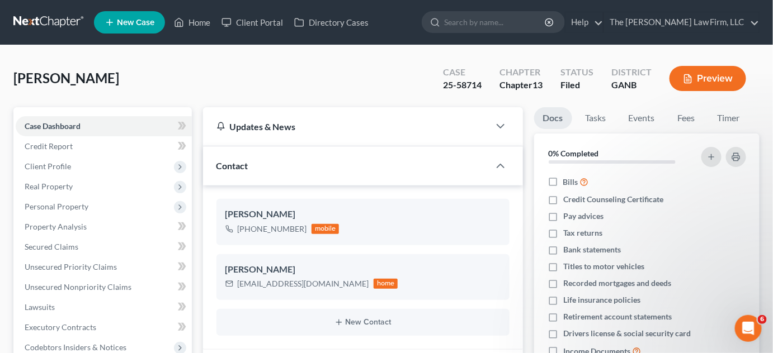
click at [536, 22] on input "search" at bounding box center [495, 22] width 102 height 21
type input "talbert"
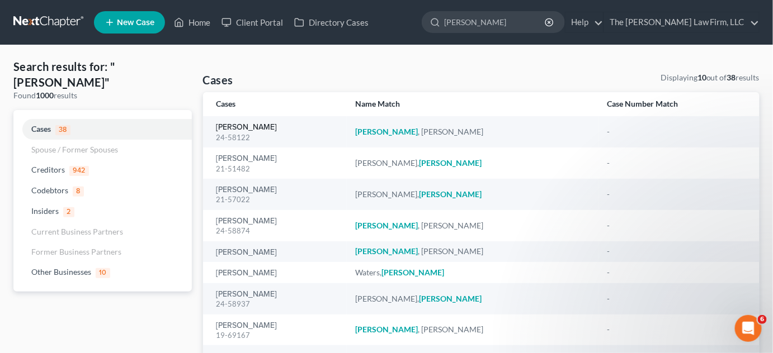
click at [254, 130] on link "Talbert, Jerry" at bounding box center [246, 128] width 61 height 8
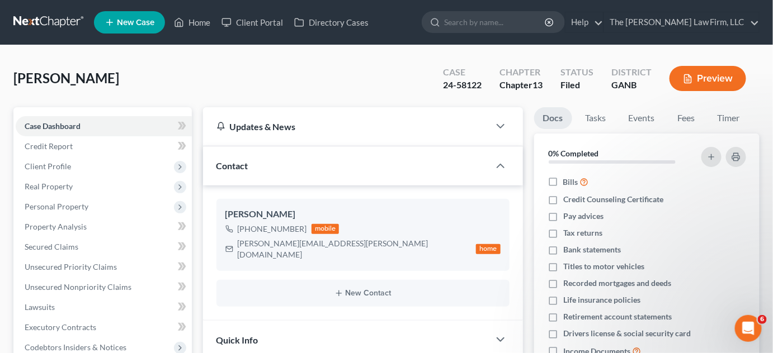
click at [503, 26] on input "search" at bounding box center [495, 22] width 102 height 21
type input "hill"
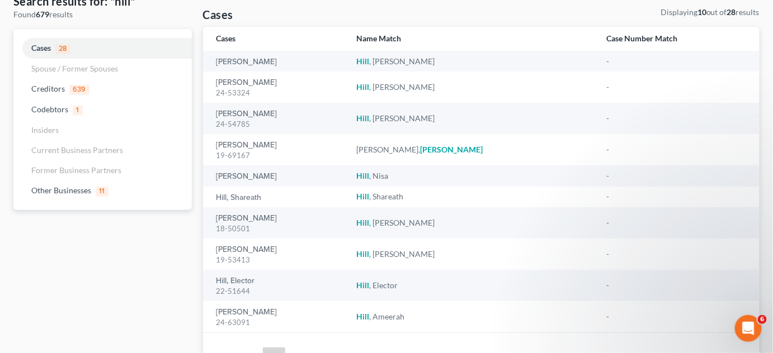
scroll to position [84, 0]
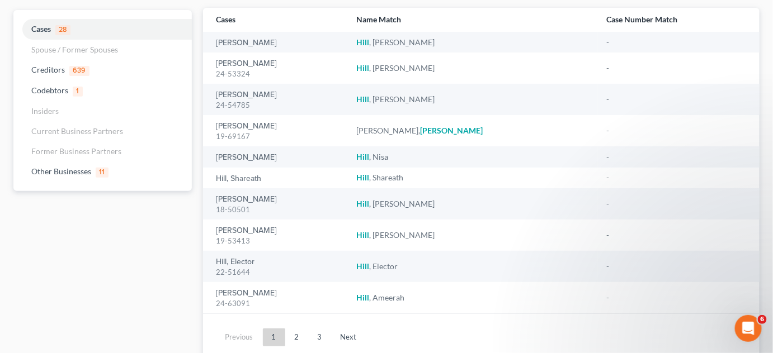
click at [299, 338] on link "2" at bounding box center [297, 338] width 22 height 18
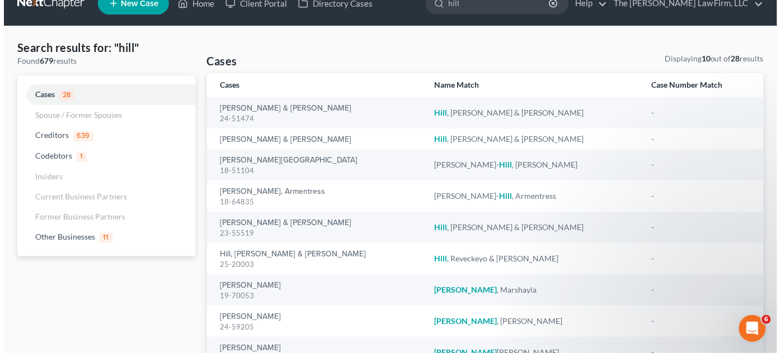
scroll to position [0, 0]
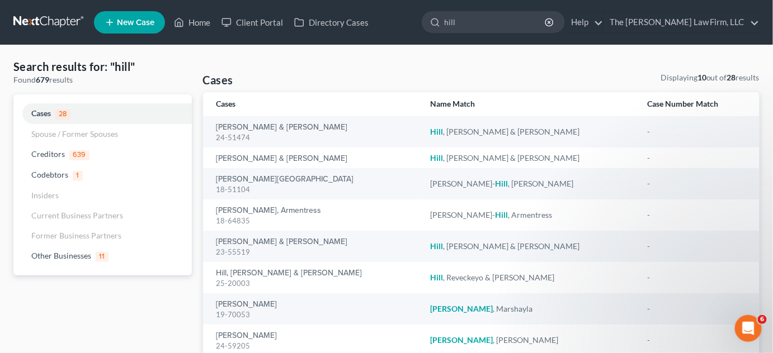
drag, startPoint x: 464, startPoint y: 21, endPoint x: 431, endPoint y: 20, distance: 33.6
click at [431, 20] on ul "New Case Home Client Portal Directory Cases hill - No Result - Creditors Hillcr…" at bounding box center [426, 22] width 665 height 29
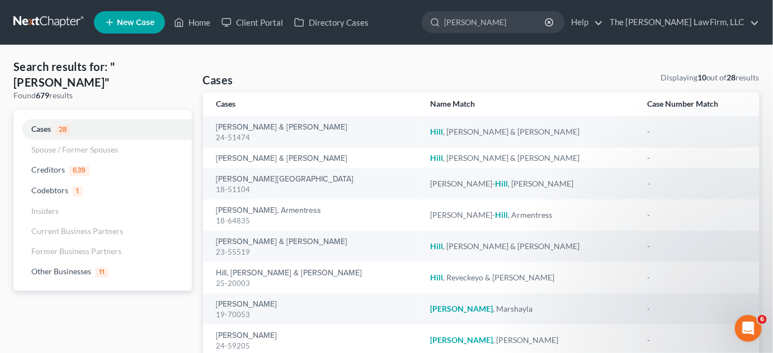
type input "ottley"
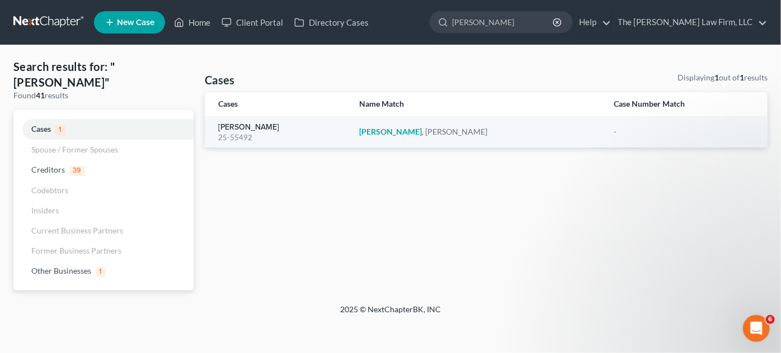
click at [234, 124] on link "[PERSON_NAME]" at bounding box center [248, 128] width 61 height 8
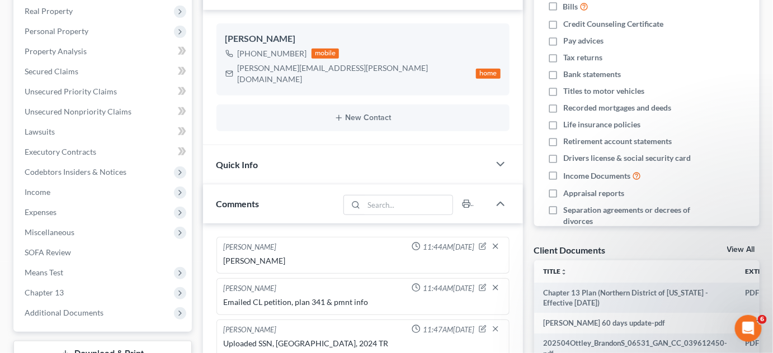
scroll to position [338, 0]
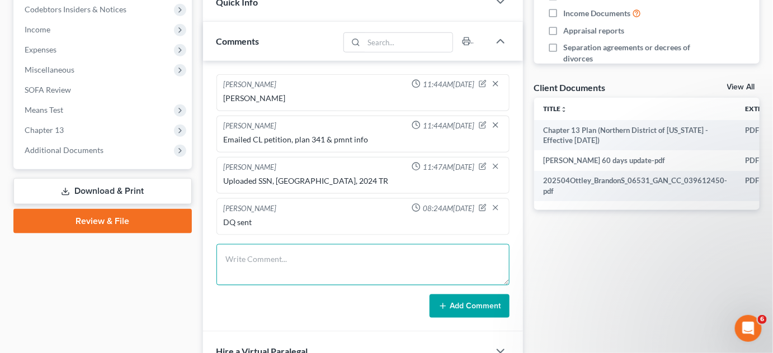
click at [296, 244] on textarea at bounding box center [362, 264] width 293 height 41
type textarea "Uploaded July-August POMPS, MAy-July HOA"
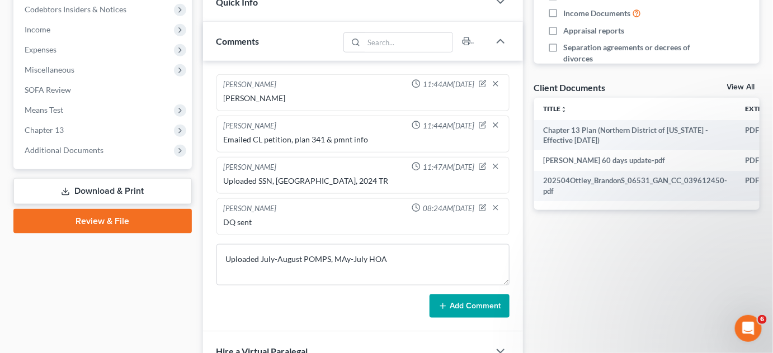
click at [473, 295] on button "Add Comment" at bounding box center [469, 306] width 80 height 23
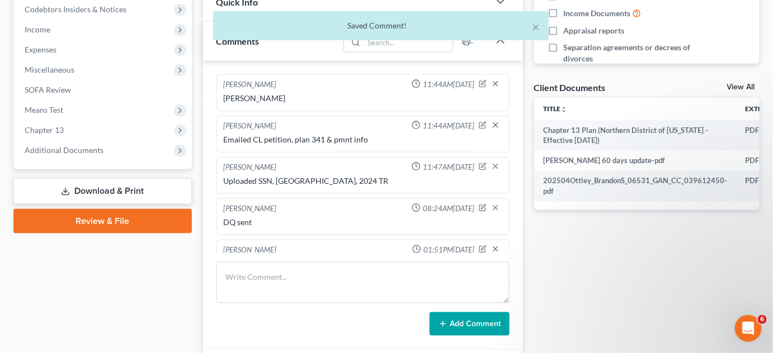
scroll to position [22, 0]
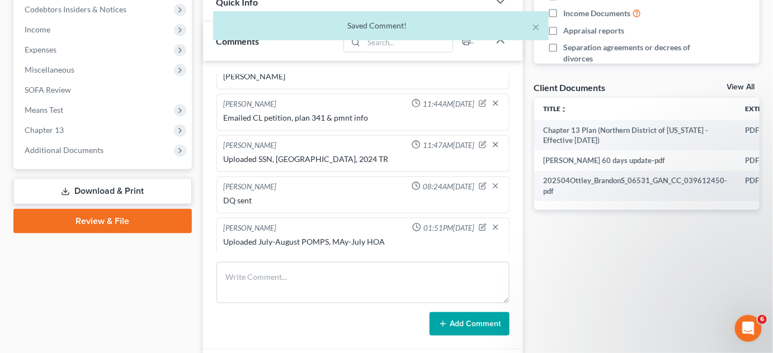
click at [89, 152] on span "Additional Documents" at bounding box center [64, 150] width 79 height 10
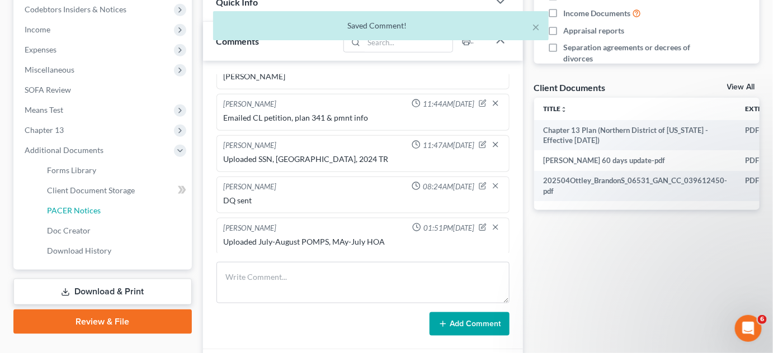
click at [68, 212] on span "PACER Notices" at bounding box center [74, 211] width 54 height 10
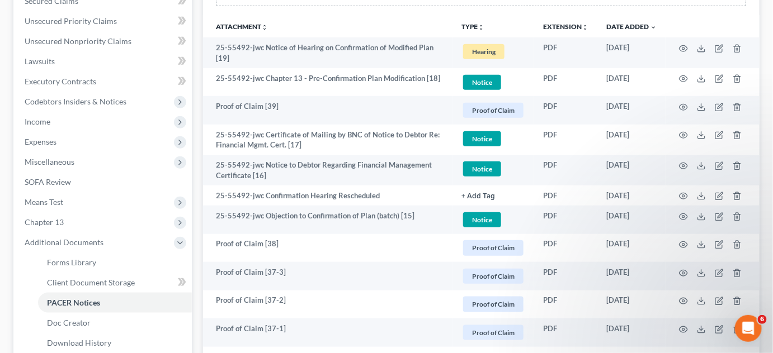
scroll to position [254, 0]
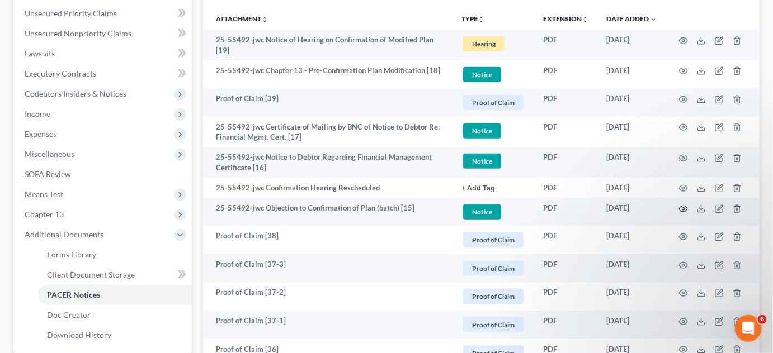
click at [685, 209] on icon "button" at bounding box center [683, 209] width 9 height 9
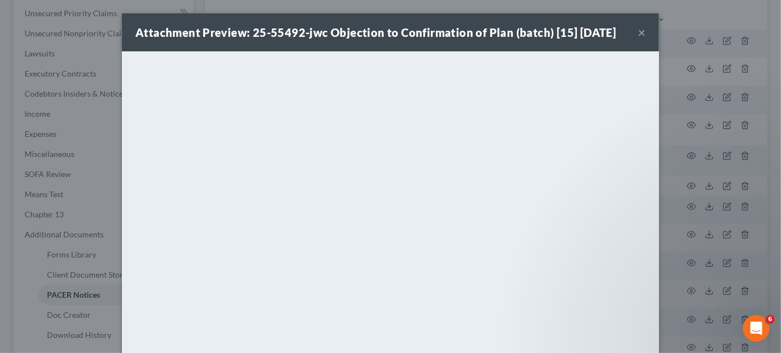
click at [637, 33] on button "×" at bounding box center [641, 32] width 8 height 13
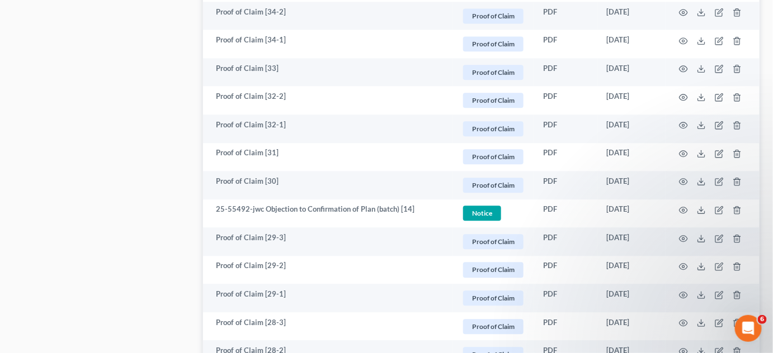
scroll to position [847, 0]
click at [684, 209] on icon "button" at bounding box center [683, 209] width 9 height 9
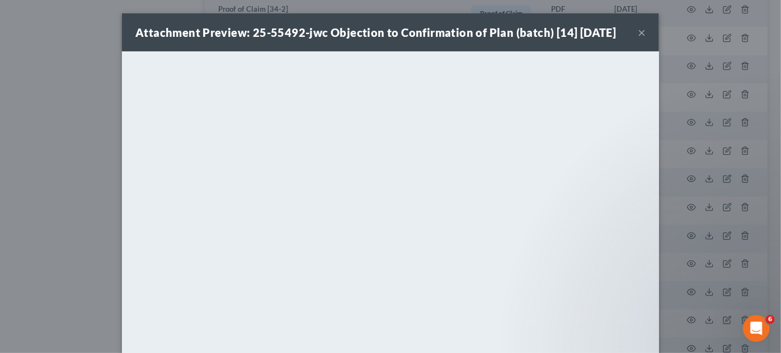
click at [686, 185] on div "Attachment Preview: 25-55492-jwc Objection to Confirmation of Plan (batch) [14]…" at bounding box center [390, 176] width 781 height 353
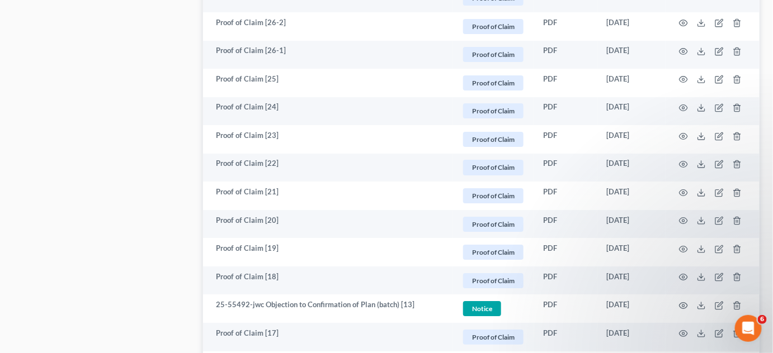
scroll to position [1270, 0]
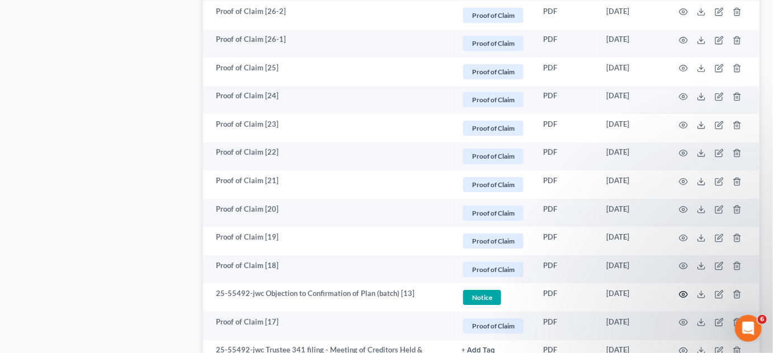
click at [683, 296] on icon "button" at bounding box center [683, 295] width 8 height 6
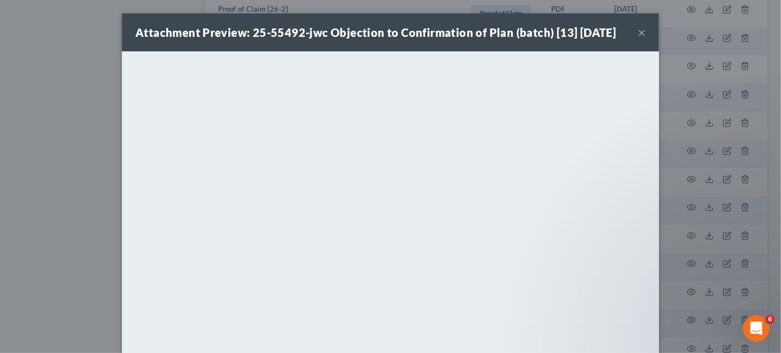
click at [94, 184] on div "Attachment Preview: 25-55492-jwc Objection to Confirmation of Plan (batch) [13]…" at bounding box center [390, 176] width 781 height 353
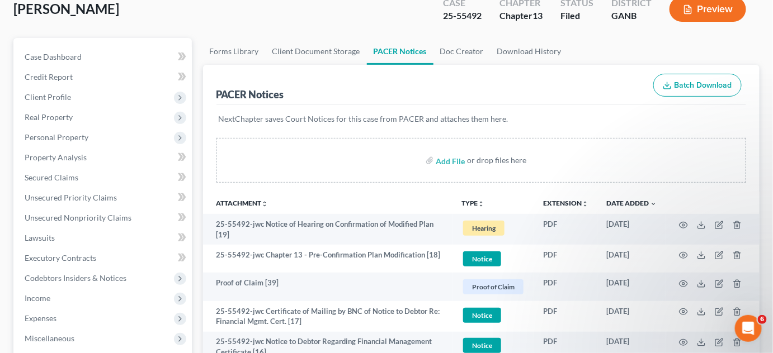
scroll to position [169, 0]
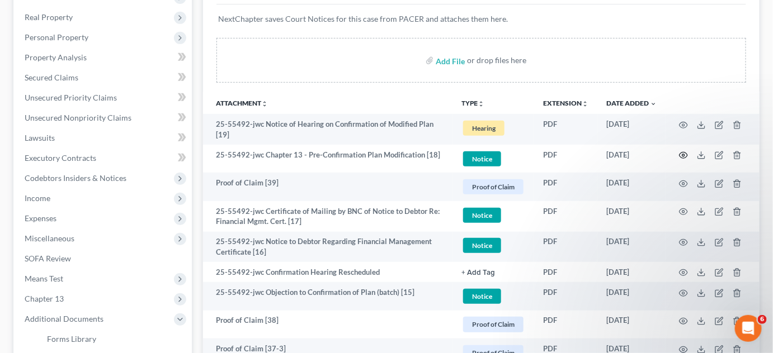
click at [683, 154] on icon "button" at bounding box center [683, 155] width 9 height 9
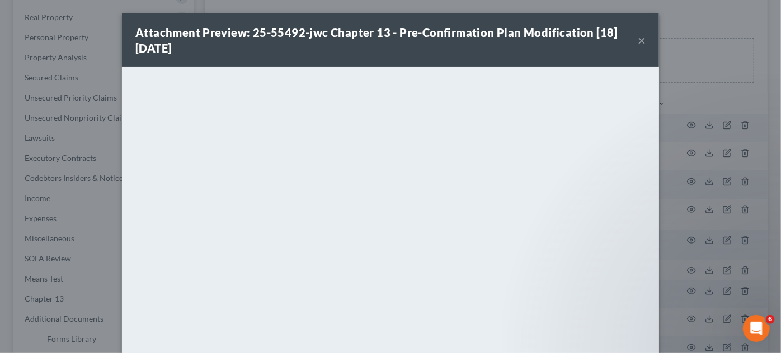
drag, startPoint x: 709, startPoint y: 94, endPoint x: 218, endPoint y: 29, distance: 495.3
click at [707, 93] on div "Attachment Preview: 25-55492-jwc Chapter 13 - Pre-Confirmation Plan Modificatio…" at bounding box center [390, 176] width 781 height 353
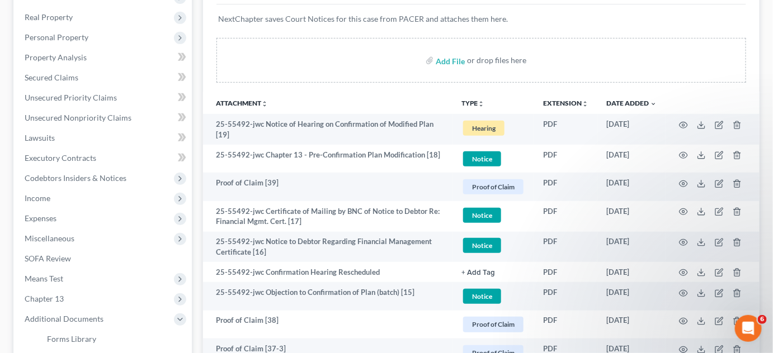
scroll to position [0, 0]
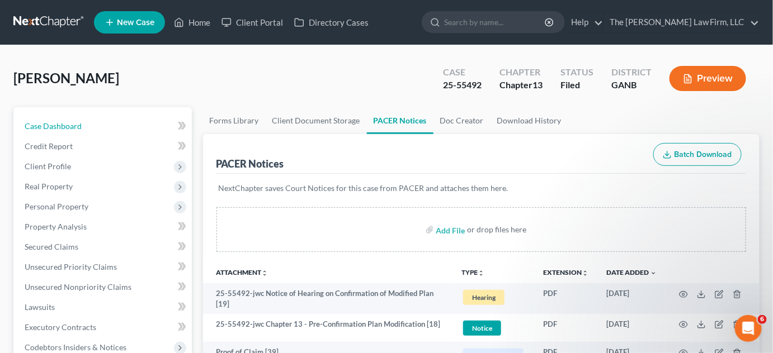
click at [49, 125] on span "Case Dashboard" at bounding box center [53, 126] width 57 height 10
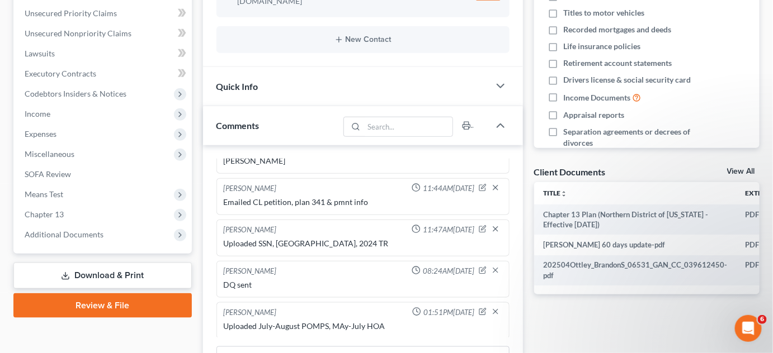
scroll to position [338, 0]
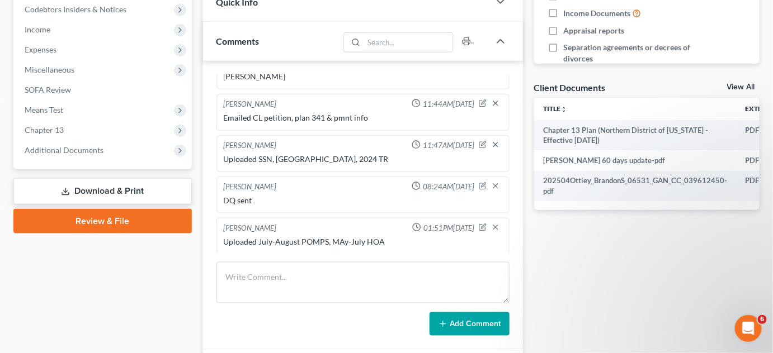
click at [104, 148] on span "Additional Documents" at bounding box center [104, 150] width 176 height 20
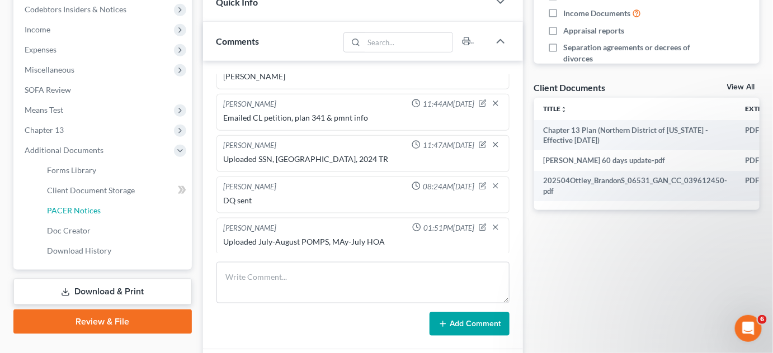
click at [91, 211] on span "PACER Notices" at bounding box center [74, 211] width 54 height 10
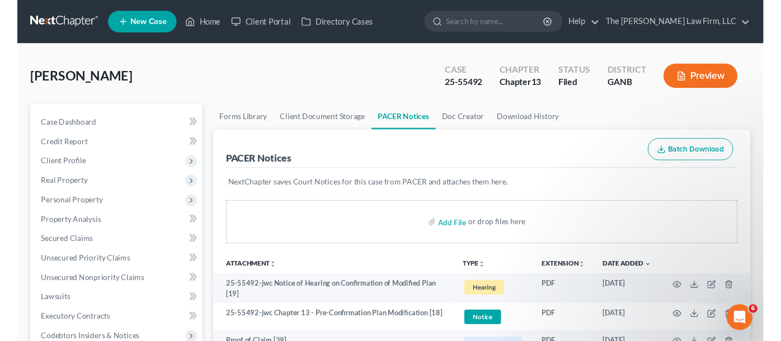
scroll to position [84, 0]
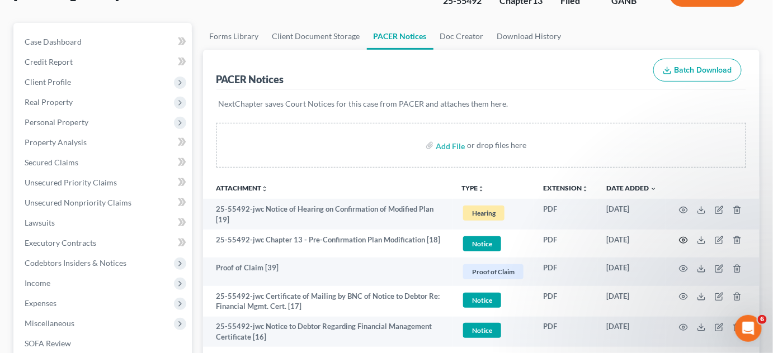
click at [682, 240] on icon "button" at bounding box center [683, 240] width 9 height 9
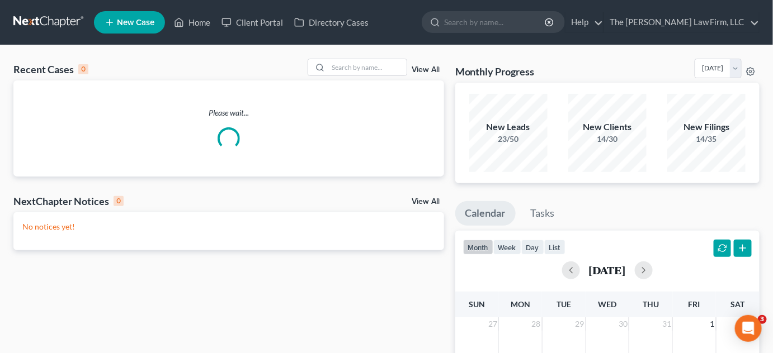
click at [498, 23] on input "search" at bounding box center [495, 22] width 102 height 21
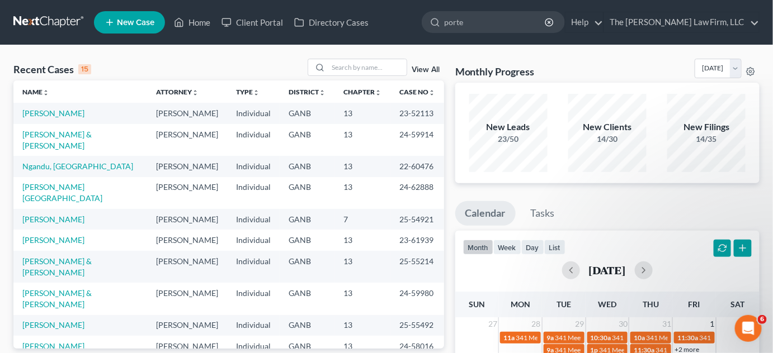
type input "[PERSON_NAME]"
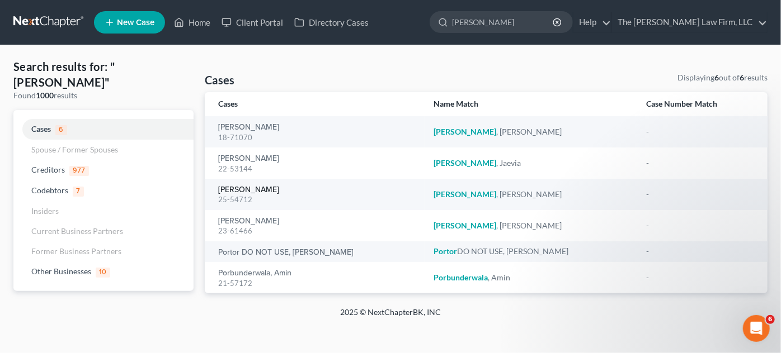
click at [253, 191] on link "[PERSON_NAME]" at bounding box center [248, 190] width 61 height 8
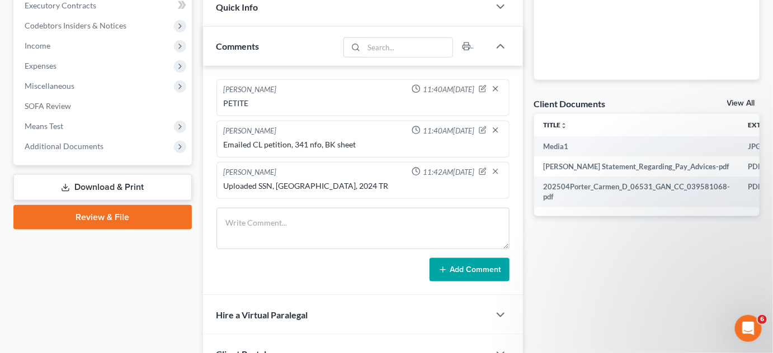
scroll to position [338, 0]
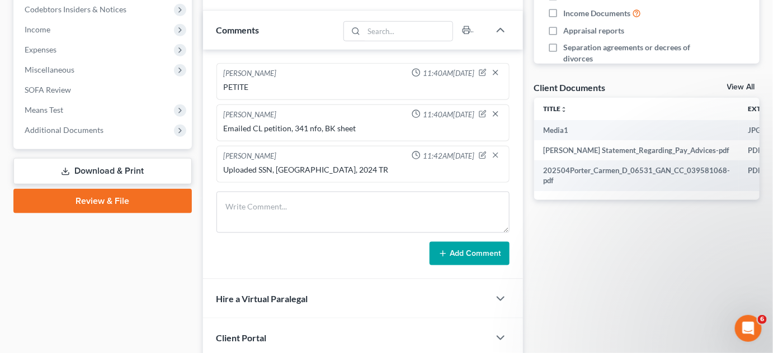
click at [82, 130] on span "Additional Documents" at bounding box center [64, 130] width 79 height 10
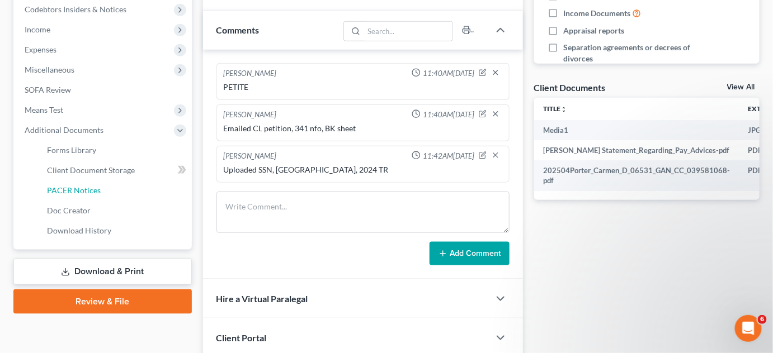
click at [88, 187] on span "PACER Notices" at bounding box center [74, 191] width 54 height 10
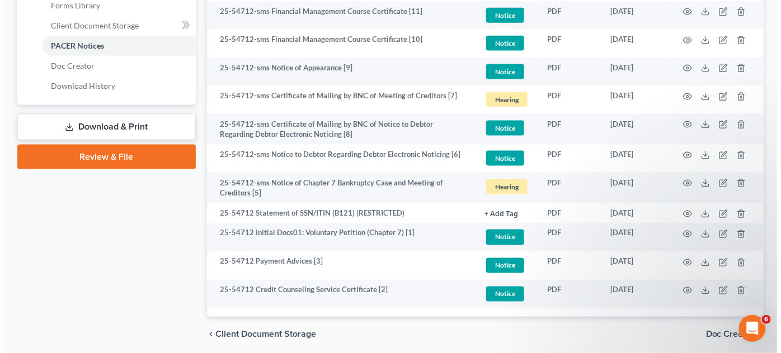
scroll to position [503, 0]
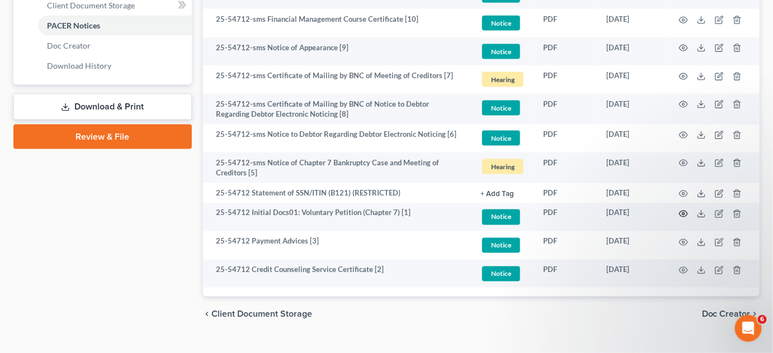
click at [686, 210] on icon "button" at bounding box center [683, 214] width 9 height 9
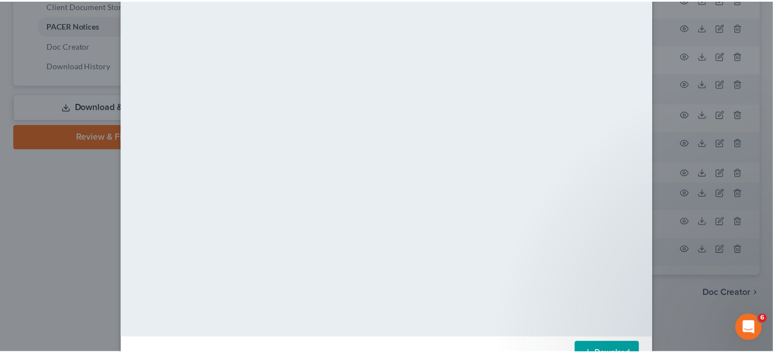
scroll to position [114, 0]
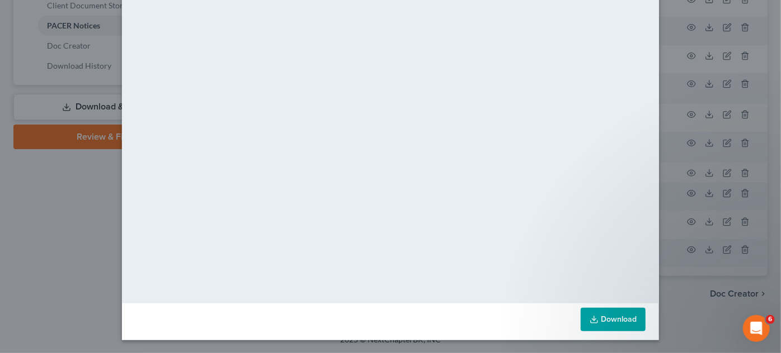
click at [50, 210] on div "Attachment Preview: 25-54712 Initial Docs01: Voluntary Petition (Chapter 7) [1]…" at bounding box center [390, 176] width 781 height 353
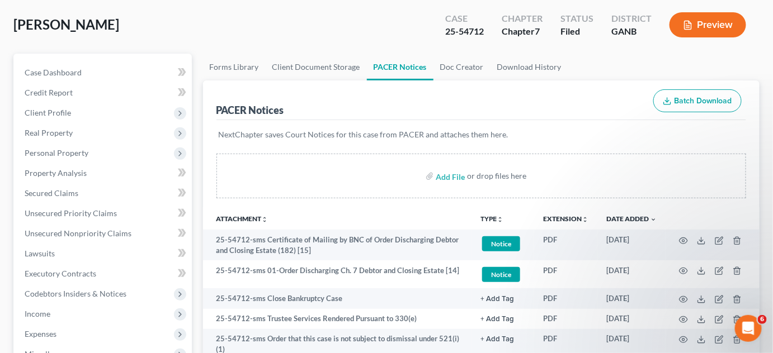
scroll to position [0, 0]
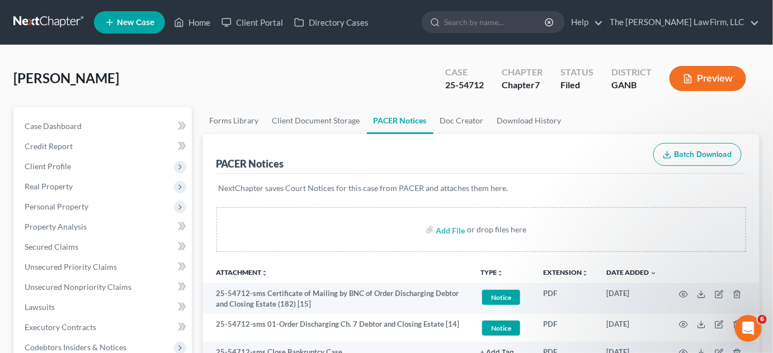
click at [497, 22] on input "search" at bounding box center [495, 22] width 102 height 21
type input "[PERSON_NAME]"
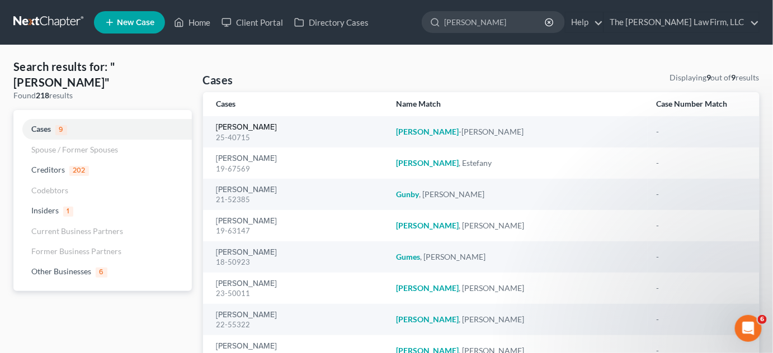
click at [277, 125] on link "[PERSON_NAME]" at bounding box center [246, 128] width 61 height 8
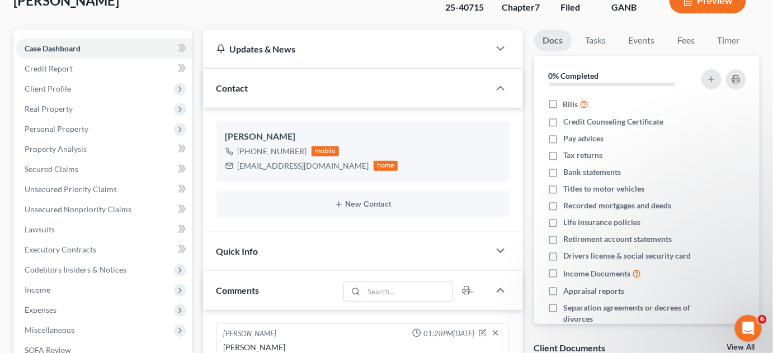
scroll to position [247, 0]
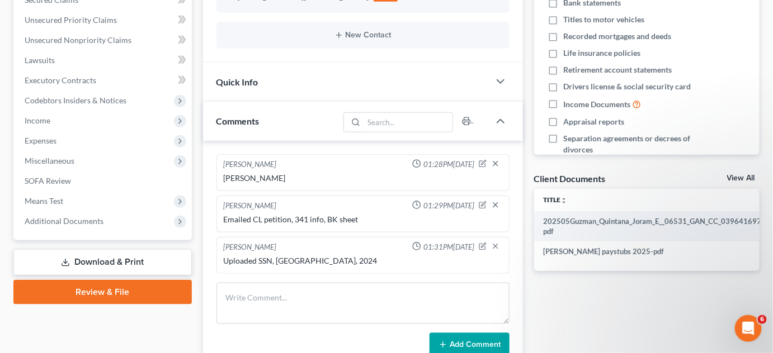
click at [71, 223] on span "Additional Documents" at bounding box center [64, 221] width 79 height 10
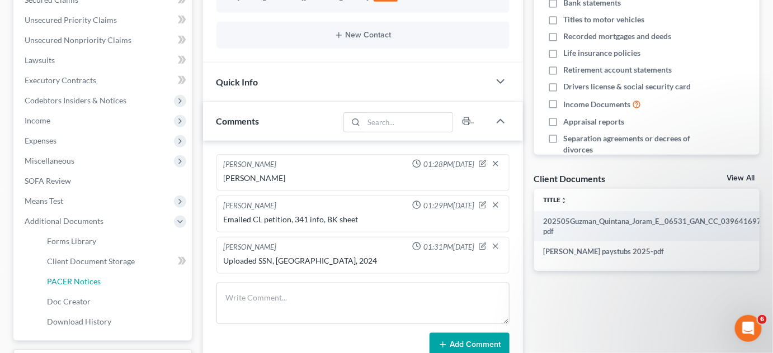
click at [82, 277] on span "PACER Notices" at bounding box center [74, 282] width 54 height 10
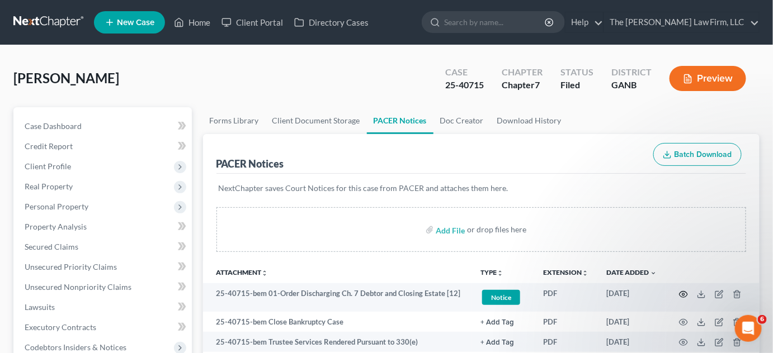
click at [682, 290] on icon "button" at bounding box center [683, 294] width 9 height 9
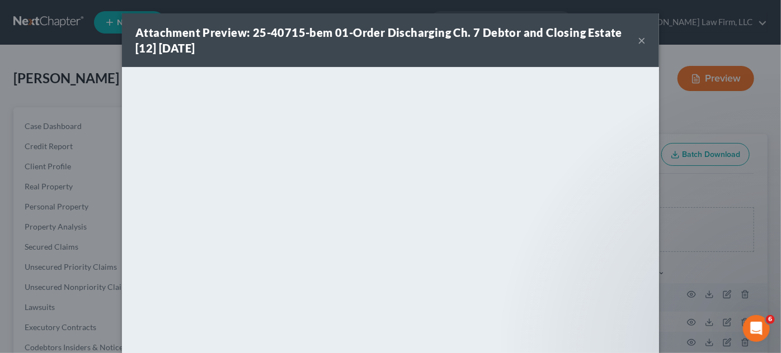
click at [640, 41] on button "×" at bounding box center [641, 40] width 8 height 13
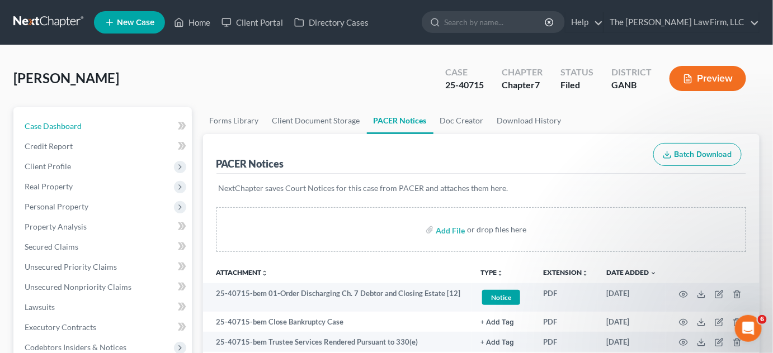
click at [85, 130] on link "Case Dashboard" at bounding box center [104, 126] width 176 height 20
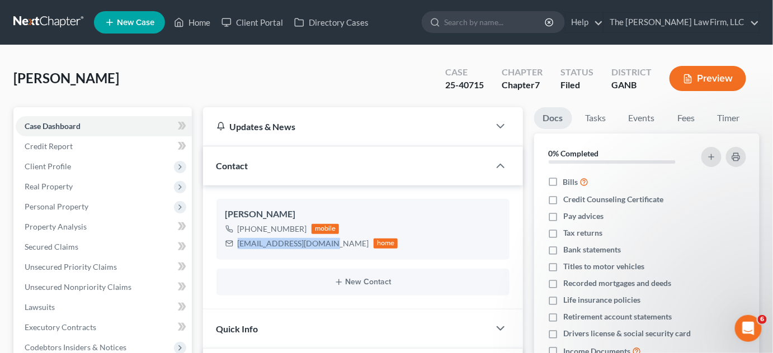
drag, startPoint x: 327, startPoint y: 244, endPoint x: 238, endPoint y: 244, distance: 88.9
click at [238, 244] on div "[EMAIL_ADDRESS][DOMAIN_NAME]" at bounding box center [303, 243] width 131 height 11
copy div "[EMAIL_ADDRESS][DOMAIN_NAME]"
click at [518, 19] on input "search" at bounding box center [495, 22] width 102 height 21
type input "[PERSON_NAME]"
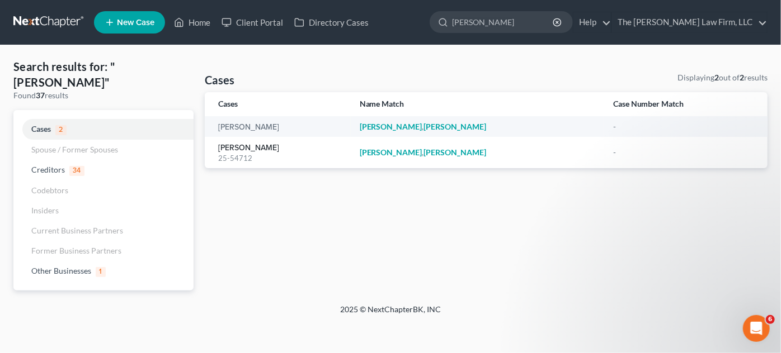
click at [269, 147] on link "[PERSON_NAME]" at bounding box center [248, 148] width 61 height 8
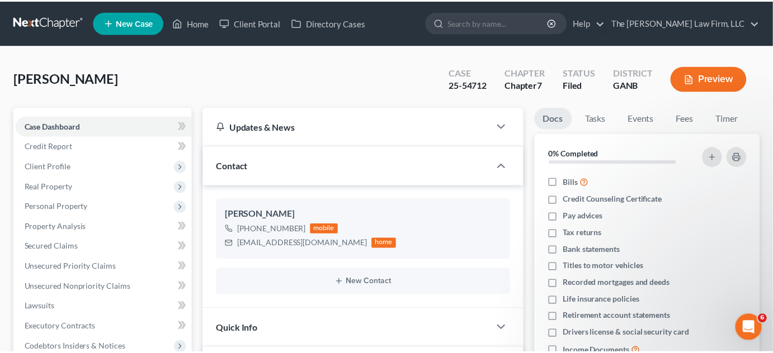
scroll to position [254, 0]
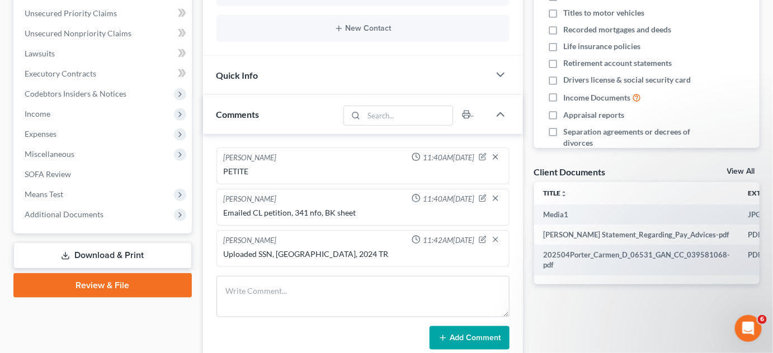
click at [92, 221] on span "Additional Documents" at bounding box center [104, 215] width 176 height 20
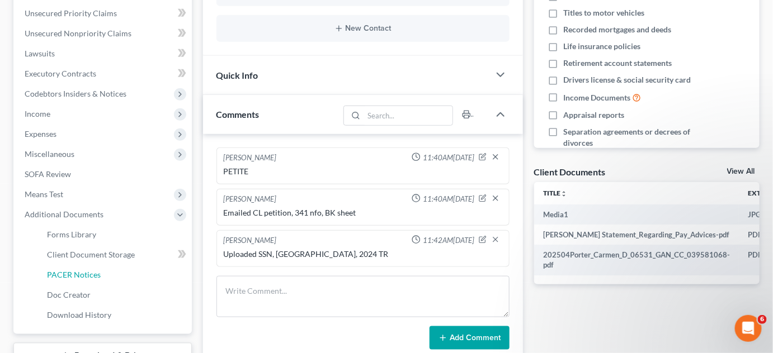
click at [91, 280] on link "PACER Notices" at bounding box center [115, 275] width 154 height 20
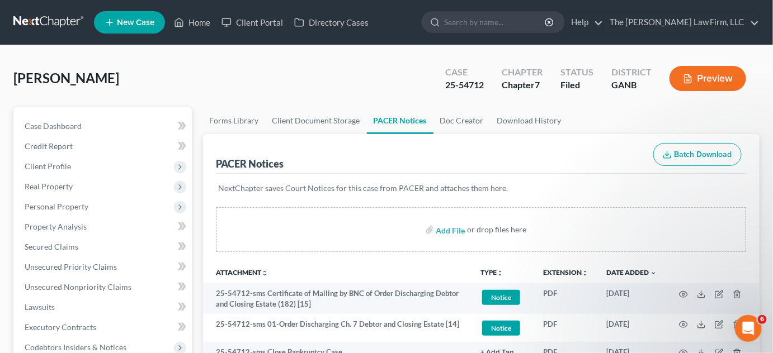
scroll to position [84, 0]
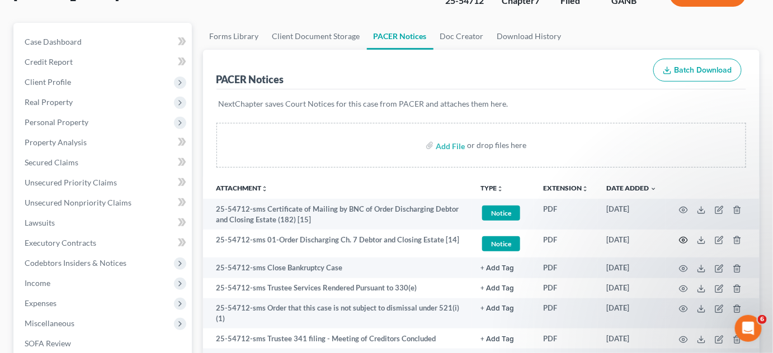
click at [680, 240] on icon "button" at bounding box center [683, 241] width 8 height 6
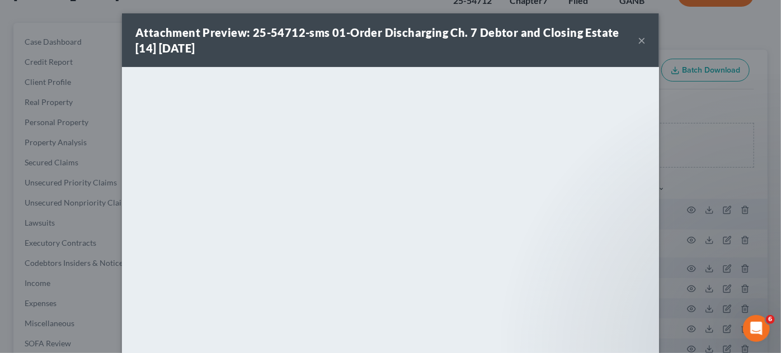
click at [705, 103] on div "Attachment Preview: 25-54712-sms 01-Order Discharging Ch. 7 Debtor and Closing …" at bounding box center [390, 176] width 781 height 353
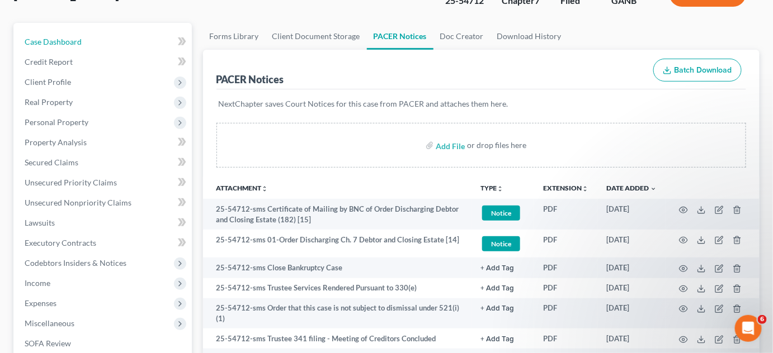
click at [85, 39] on link "Case Dashboard" at bounding box center [104, 42] width 176 height 20
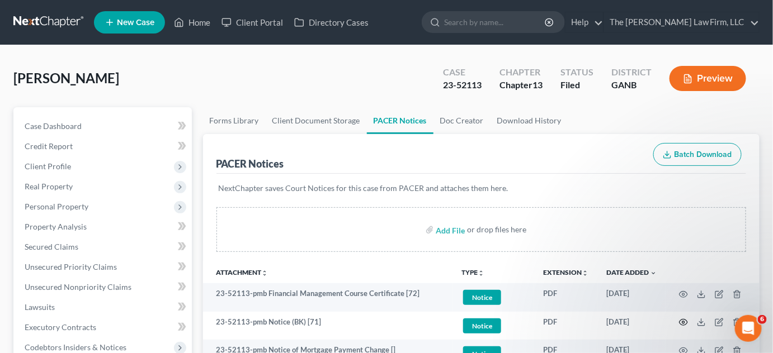
click at [685, 323] on icon "button" at bounding box center [683, 322] width 9 height 9
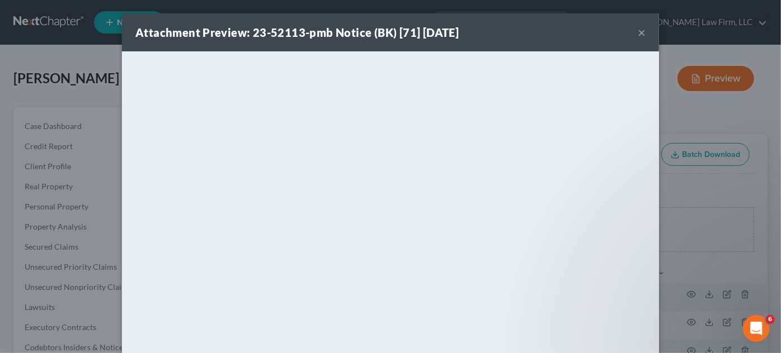
click at [637, 33] on button "×" at bounding box center [641, 32] width 8 height 13
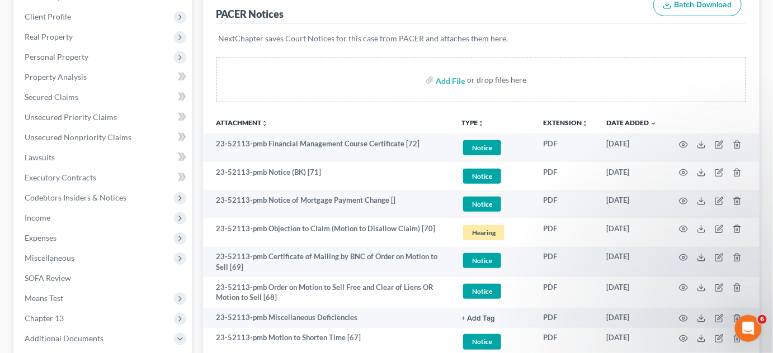
scroll to position [169, 0]
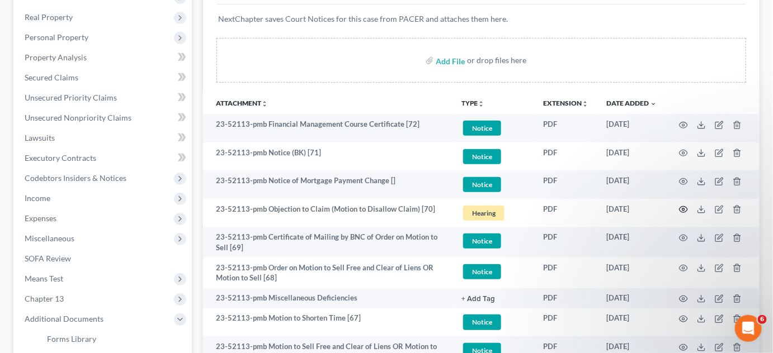
click at [686, 210] on icon "button" at bounding box center [683, 209] width 9 height 9
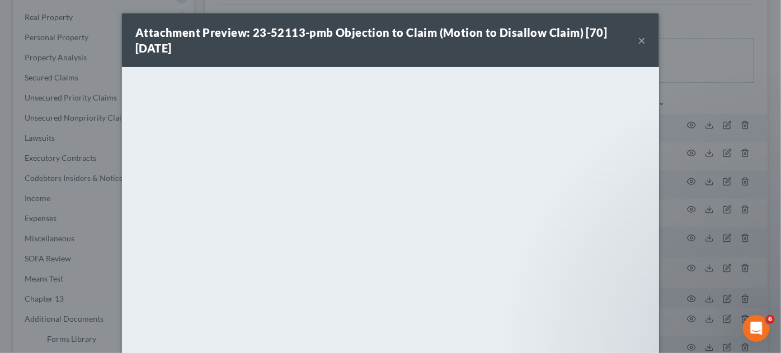
click at [692, 86] on div "Attachment Preview: 23-52113-pmb Objection to Claim (Motion to Disallow Claim) …" at bounding box center [390, 176] width 781 height 353
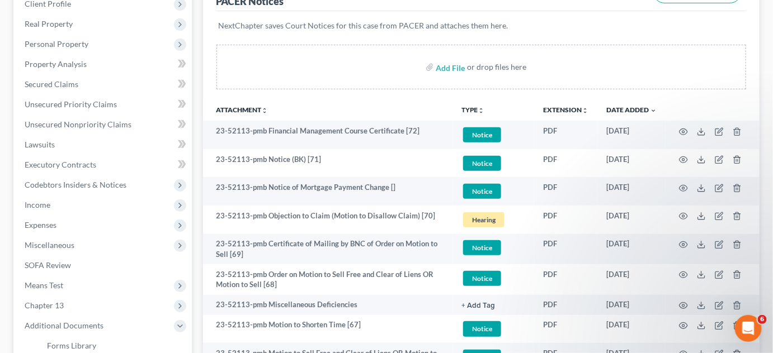
scroll to position [0, 0]
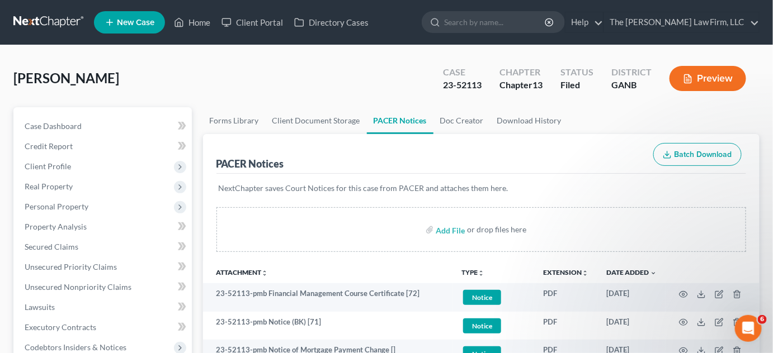
click at [538, 29] on input "search" at bounding box center [495, 22] width 102 height 21
type input "t"
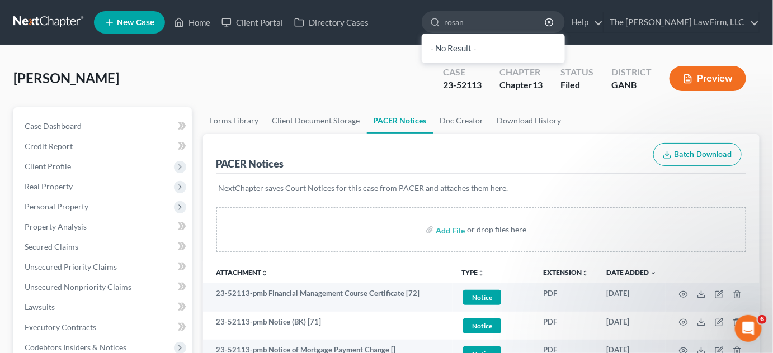
type input "rosany"
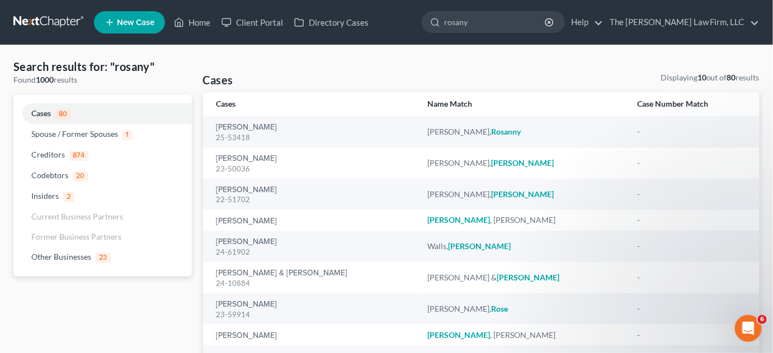
click at [232, 133] on div "25-53418" at bounding box center [312, 138] width 193 height 11
click at [234, 124] on link "Frederick, Rosanny" at bounding box center [246, 128] width 61 height 8
